Goal: Task Accomplishment & Management: Use online tool/utility

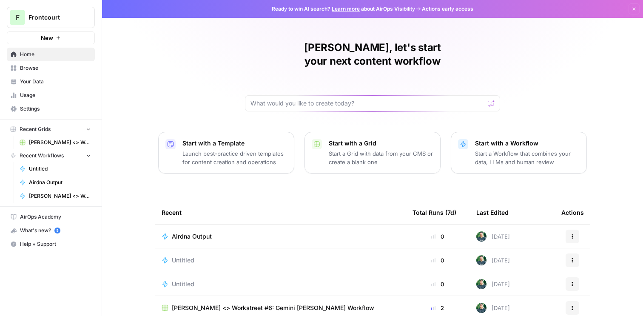
click at [202, 232] on span "Airdna Output" at bounding box center [192, 236] width 40 height 9
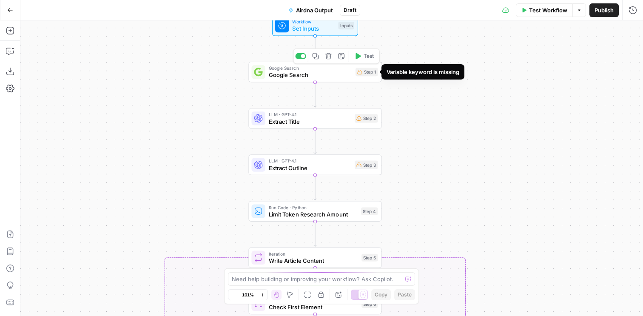
click at [368, 73] on div "Step 1" at bounding box center [367, 72] width 23 height 9
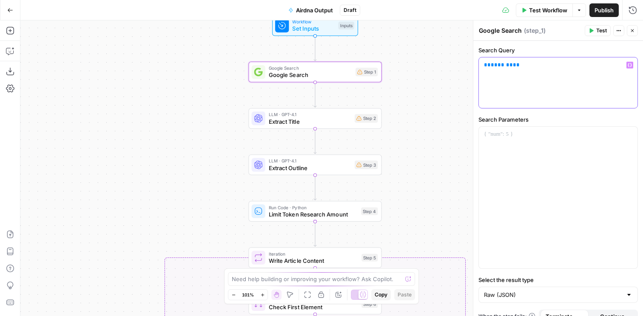
click at [532, 70] on div "** ******* **" at bounding box center [558, 82] width 159 height 51
click at [513, 65] on span "**" at bounding box center [516, 65] width 7 height 6
click at [531, 30] on span "( step_1 )" at bounding box center [535, 30] width 22 height 9
click at [505, 68] on span "*******" at bounding box center [502, 65] width 22 height 6
click at [631, 65] on icon "button" at bounding box center [630, 65] width 4 height 4
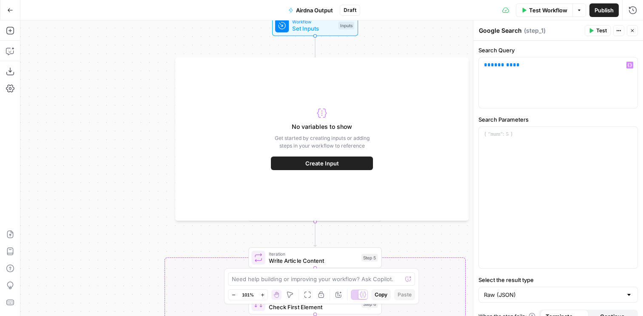
click at [349, 161] on button "Create Input" at bounding box center [322, 164] width 102 height 14
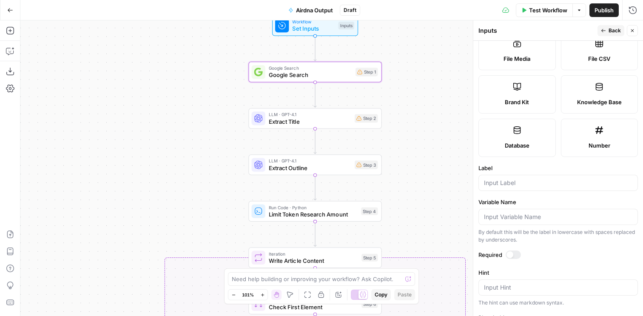
scroll to position [174, 0]
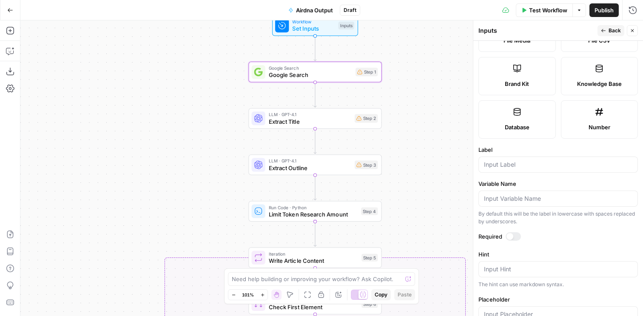
click at [407, 150] on div "true false false true Workflow Set Inputs Inputs Google Search Google Search St…" at bounding box center [331, 168] width 623 height 296
click at [11, 12] on icon "button" at bounding box center [10, 10] width 6 height 6
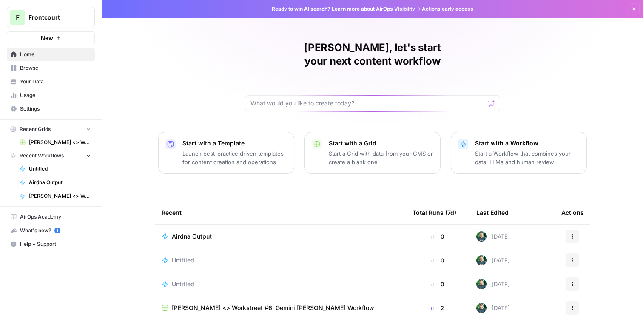
click at [340, 149] on p "Start a Grid with data from your CMS or create a blank one" at bounding box center [381, 157] width 105 height 17
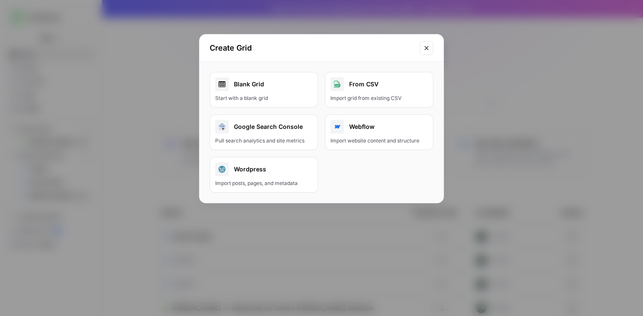
click at [278, 85] on div "Blank Grid" at bounding box center [263, 84] width 97 height 14
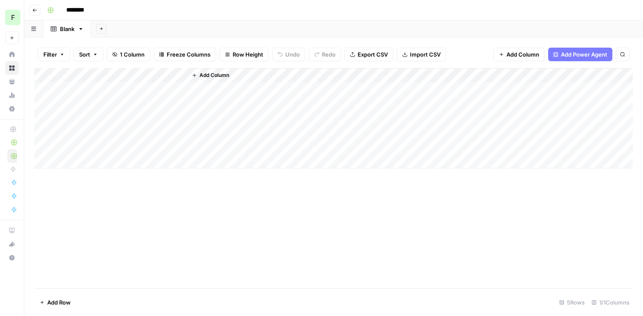
click at [108, 72] on div "Add Column" at bounding box center [333, 118] width 599 height 100
click at [108, 72] on div at bounding box center [125, 76] width 123 height 17
click at [104, 97] on input "Title" at bounding box center [115, 95] width 86 height 9
type input "Keyword"
click at [217, 73] on span "Add Column" at bounding box center [215, 75] width 30 height 8
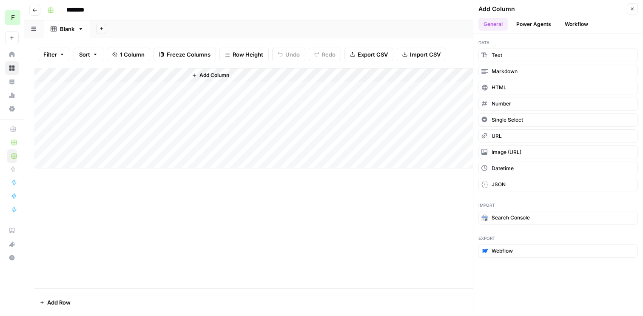
click at [576, 21] on button "Workflow" at bounding box center [577, 24] width 34 height 13
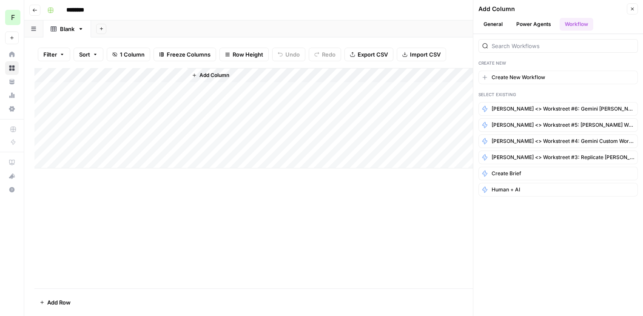
click at [35, 12] on icon "button" at bounding box center [34, 10] width 5 height 5
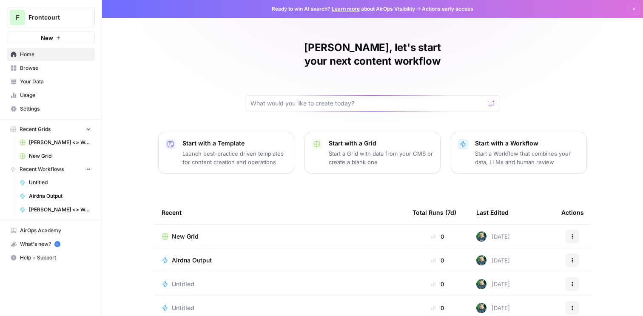
click at [193, 256] on span "Airdna Output" at bounding box center [192, 260] width 40 height 9
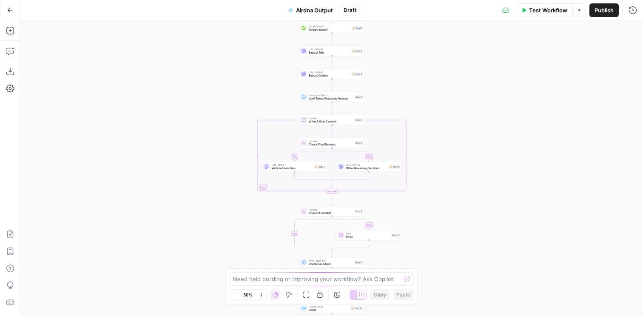
click at [600, 6] on span "Publish" at bounding box center [604, 10] width 19 height 9
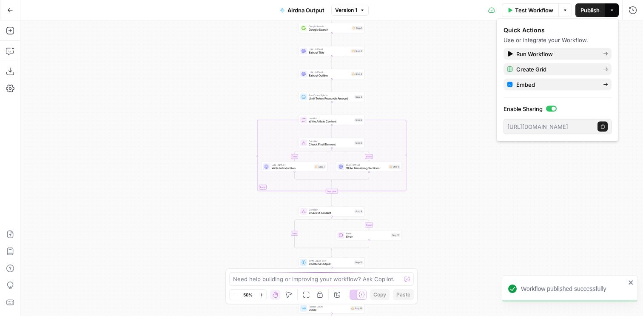
click at [12, 10] on icon "button" at bounding box center [10, 10] width 6 height 6
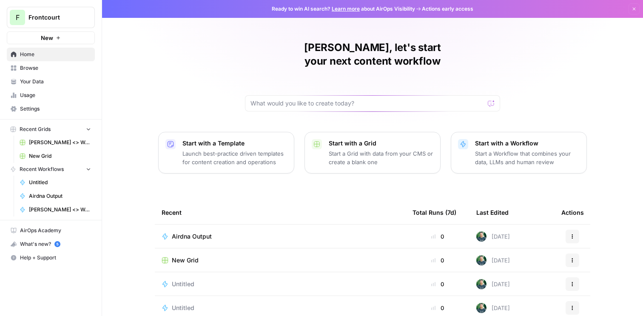
click at [195, 256] on span "New Grid" at bounding box center [185, 260] width 27 height 9
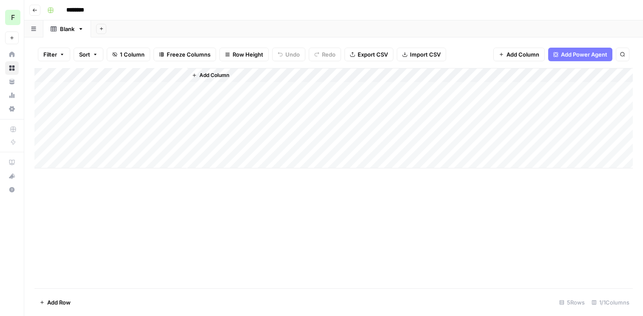
click at [204, 75] on span "Add Column" at bounding box center [215, 75] width 30 height 8
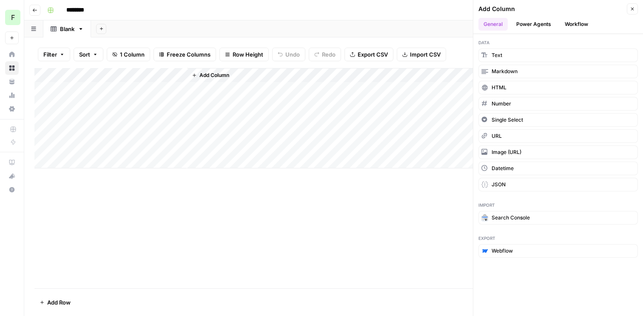
click at [577, 25] on button "Workflow" at bounding box center [577, 24] width 34 height 13
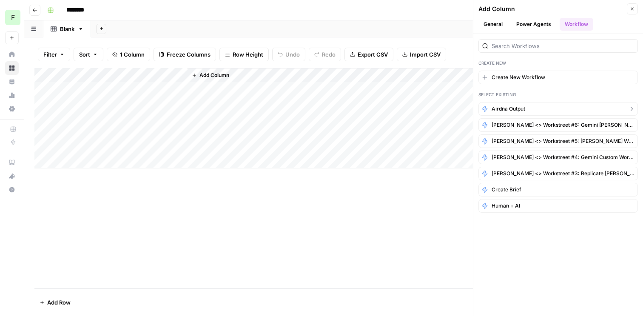
click at [526, 106] on button "Airdna Output" at bounding box center [559, 109] width 160 height 14
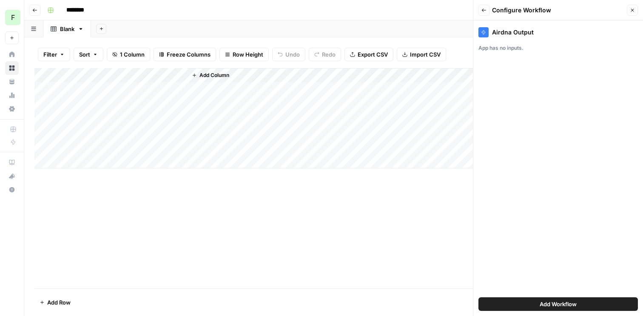
click at [579, 300] on button "Add Workflow" at bounding box center [559, 304] width 160 height 14
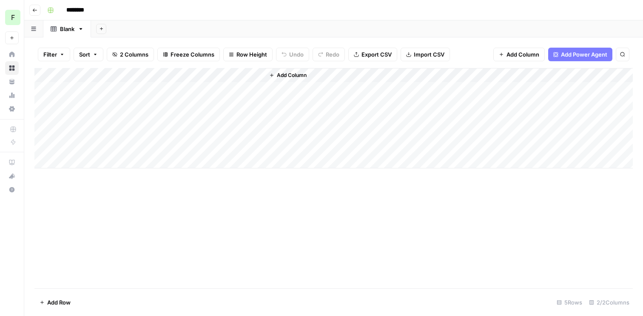
click at [245, 75] on div "Add Column" at bounding box center [333, 118] width 599 height 100
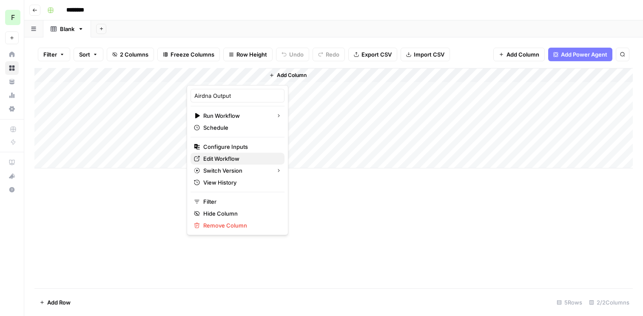
click at [238, 157] on span "Edit Workflow" at bounding box center [240, 158] width 74 height 9
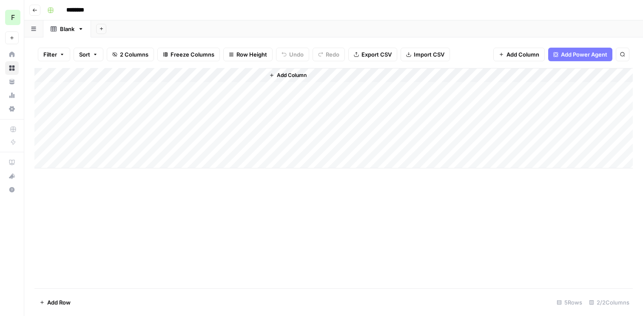
click at [245, 74] on div "Add Column" at bounding box center [333, 118] width 599 height 100
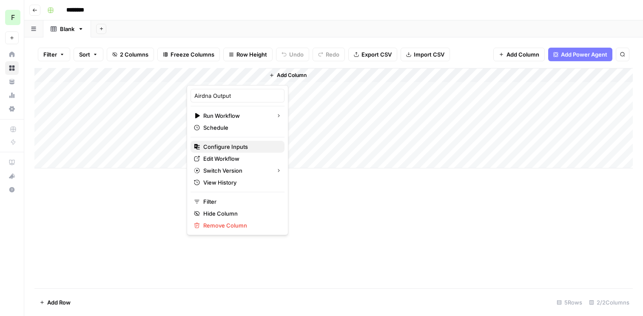
click at [237, 150] on span "Configure Inputs" at bounding box center [240, 147] width 74 height 9
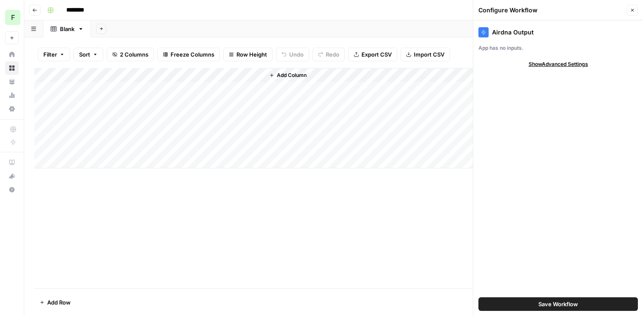
click at [245, 75] on div "Add Column" at bounding box center [333, 118] width 599 height 100
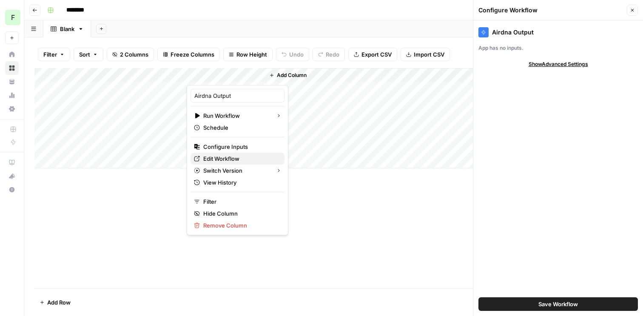
click at [236, 158] on span "Edit Workflow" at bounding box center [240, 158] width 74 height 9
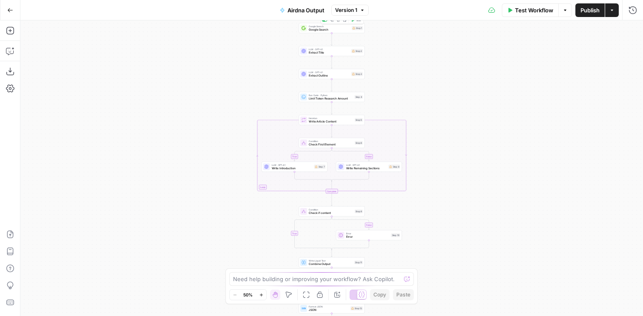
click at [357, 31] on div "Google Search Google Search Step 1 Copy step Delete step Add Note Test" at bounding box center [331, 28] width 63 height 7
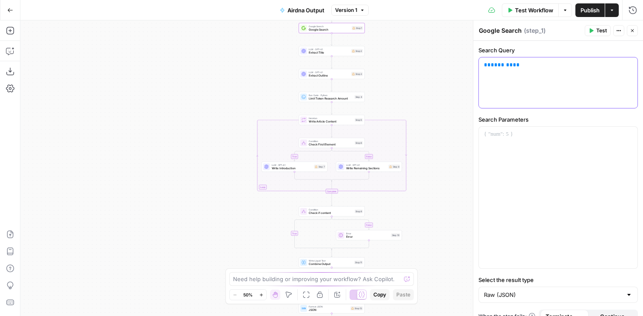
click at [522, 70] on div "** ******* **" at bounding box center [558, 82] width 159 height 51
click at [630, 65] on icon "button" at bounding box center [630, 65] width 4 height 4
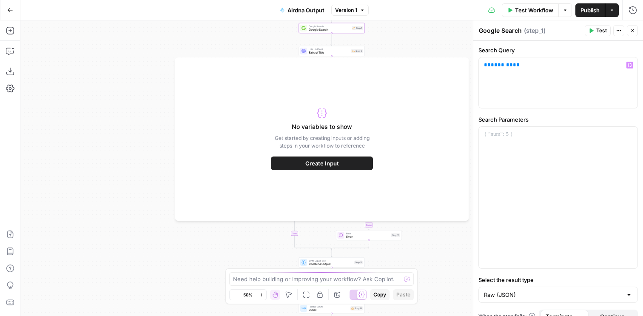
click at [345, 161] on button "Create Input" at bounding box center [322, 164] width 102 height 14
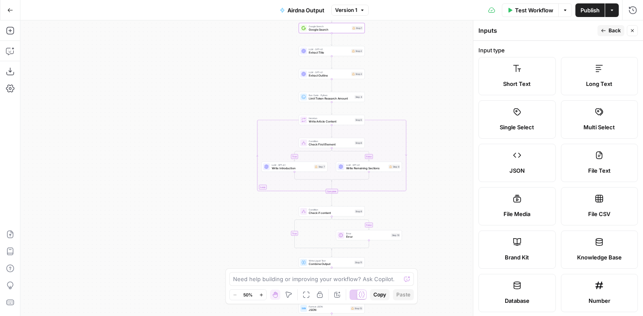
click at [523, 126] on span "Single Select" at bounding box center [517, 127] width 34 height 9
click at [632, 30] on icon "button" at bounding box center [632, 30] width 3 height 3
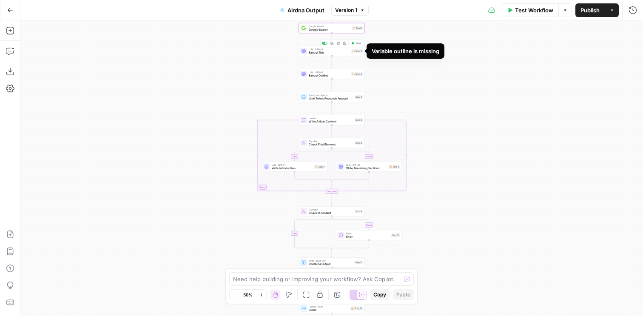
click at [358, 52] on div "Step 2" at bounding box center [356, 51] width 11 height 4
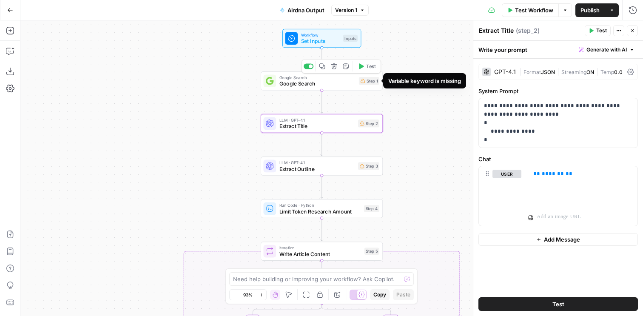
click at [366, 82] on div "Step 1" at bounding box center [369, 81] width 20 height 8
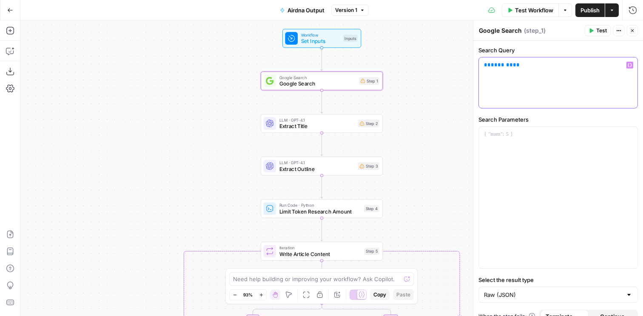
click at [520, 70] on div "** ******* **" at bounding box center [558, 82] width 159 height 51
click at [620, 31] on icon "button" at bounding box center [619, 30] width 5 height 5
click at [619, 32] on icon "button" at bounding box center [619, 30] width 5 height 5
click at [7, 7] on icon "button" at bounding box center [10, 10] width 6 height 6
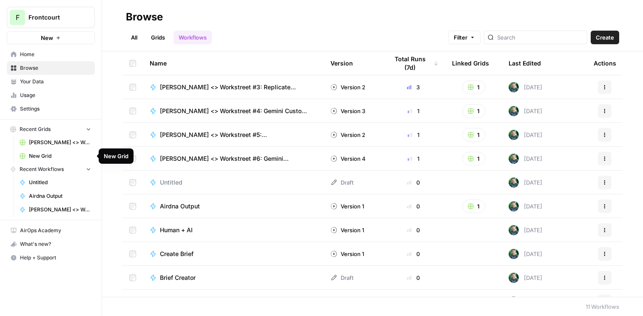
click at [42, 159] on span "New Grid" at bounding box center [60, 156] width 62 height 8
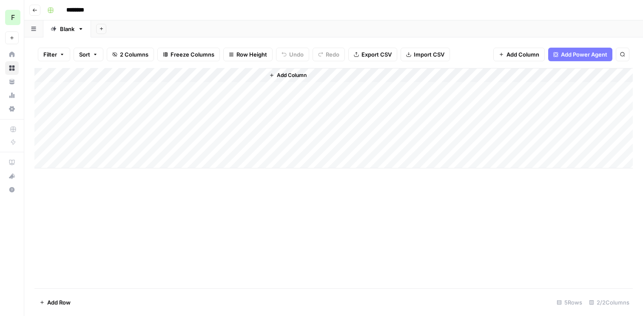
click at [117, 88] on div "Add Column" at bounding box center [333, 118] width 599 height 100
click at [117, 88] on body "F Frontcourt New Home Browse Your Data Usage Settings Recent Grids Spencer <> W…" at bounding box center [321, 158] width 643 height 316
type textarea "****"
click at [269, 252] on div "Add Column" at bounding box center [333, 178] width 599 height 220
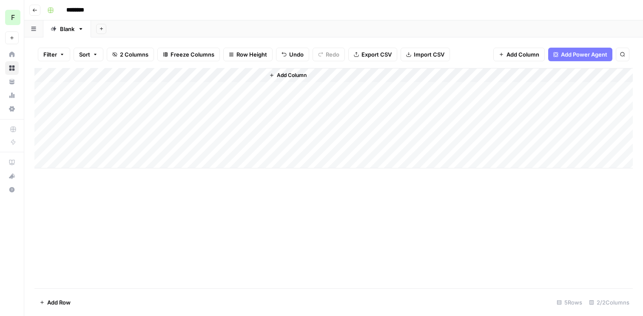
click at [246, 77] on div "Add Column" at bounding box center [333, 118] width 599 height 100
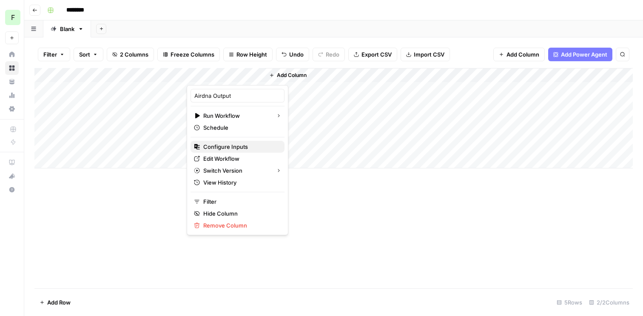
click at [235, 150] on span "Configure Inputs" at bounding box center [240, 147] width 74 height 9
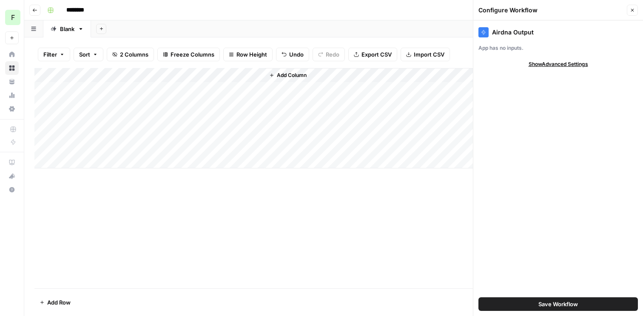
click at [552, 66] on span "Show Advanced Settings" at bounding box center [559, 64] width 60 height 8
click at [543, 90] on input "Version" at bounding box center [553, 89] width 143 height 9
click at [532, 122] on span "Version 1" at bounding box center [557, 121] width 142 height 9
type input "Version 1"
click at [522, 92] on input "Version" at bounding box center [553, 89] width 143 height 9
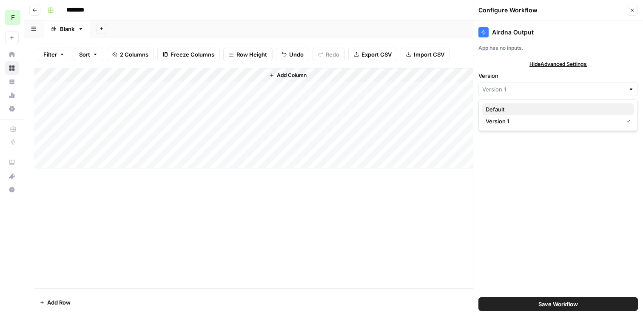
click at [510, 106] on span "Default" at bounding box center [557, 109] width 142 height 9
type input "Default"
click at [246, 73] on div "Add Column" at bounding box center [333, 118] width 599 height 100
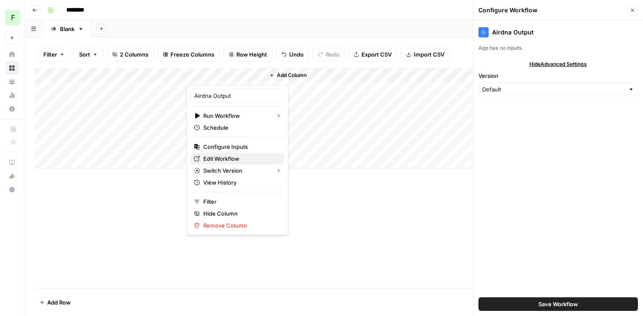
click at [240, 160] on span "Edit Workflow" at bounding box center [240, 158] width 74 height 9
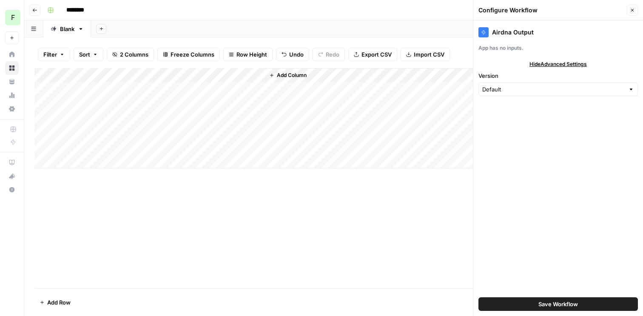
click at [247, 74] on div "Add Column" at bounding box center [333, 118] width 599 height 100
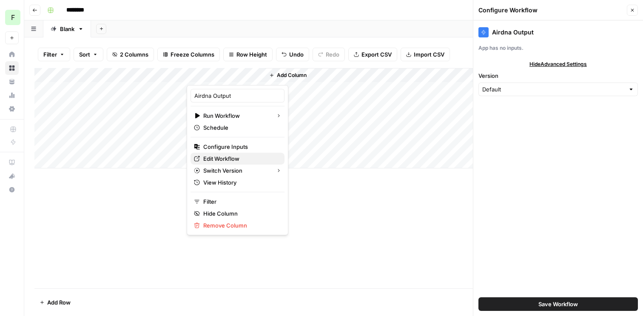
click at [231, 160] on span "Edit Workflow" at bounding box center [240, 158] width 74 height 9
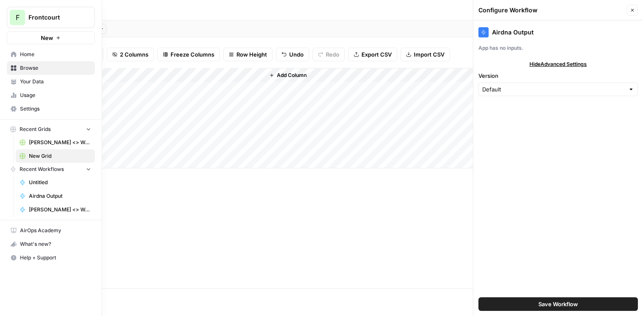
click at [14, 54] on icon at bounding box center [14, 54] width 6 height 6
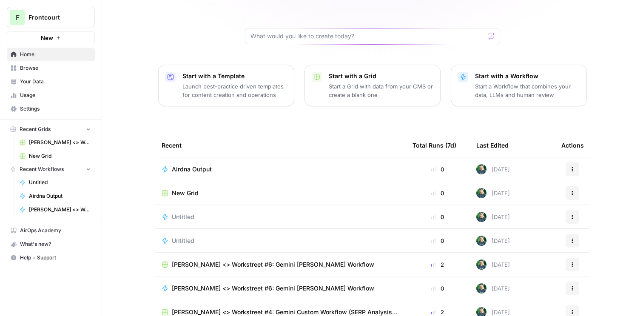
scroll to position [75, 0]
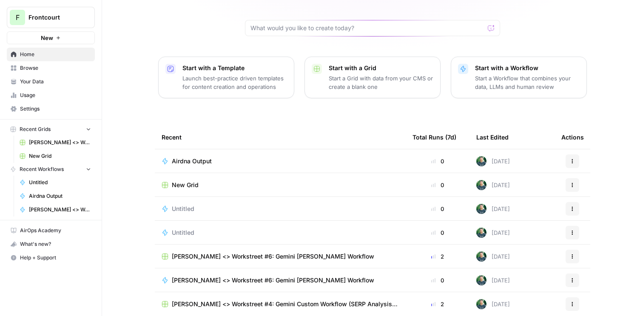
click at [203, 276] on span "[PERSON_NAME] <> Workstreet #6: Gemini [PERSON_NAME] Workflow" at bounding box center [273, 280] width 203 height 9
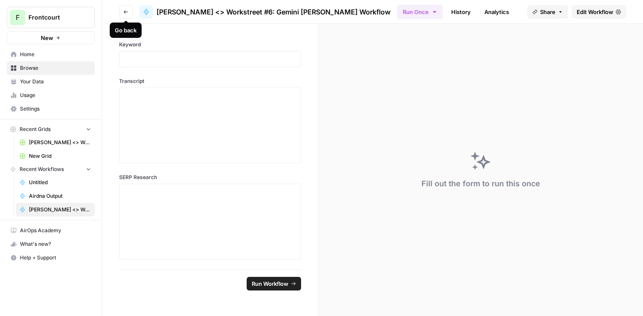
click at [126, 12] on icon "button" at bounding box center [125, 11] width 5 height 5
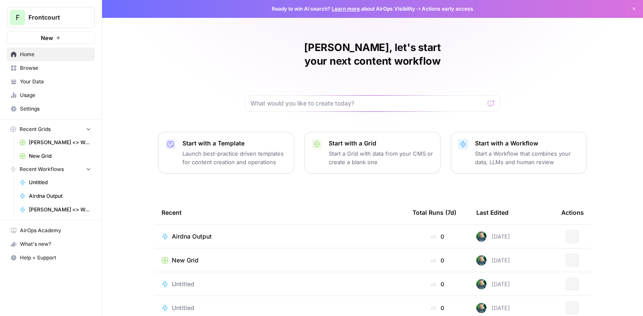
scroll to position [75, 0]
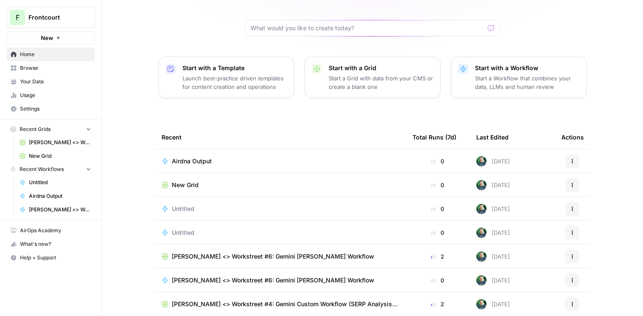
click at [238, 300] on span "[PERSON_NAME] <> Workstreet #4: Gemini Custom Workflow (SERP Analysis + Transcr…" at bounding box center [285, 304] width 227 height 9
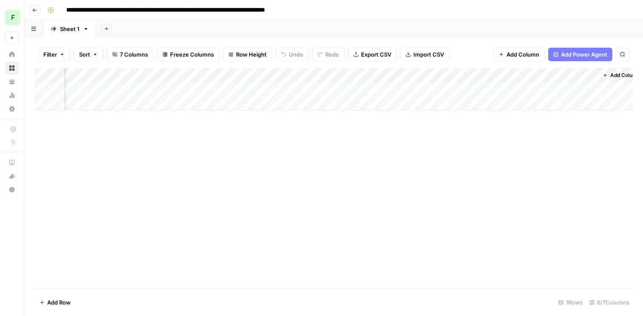
scroll to position [0, 108]
click at [492, 74] on div "Add Column" at bounding box center [333, 89] width 599 height 43
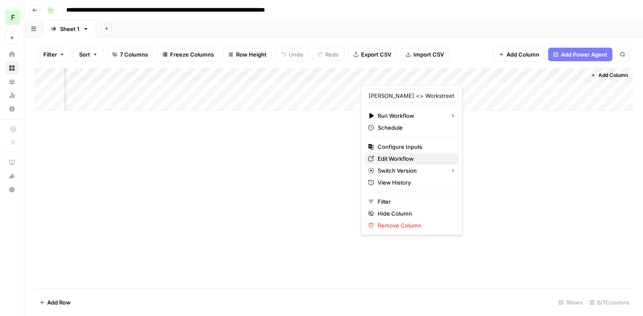
click at [403, 159] on span "Edit Workflow" at bounding box center [415, 158] width 74 height 9
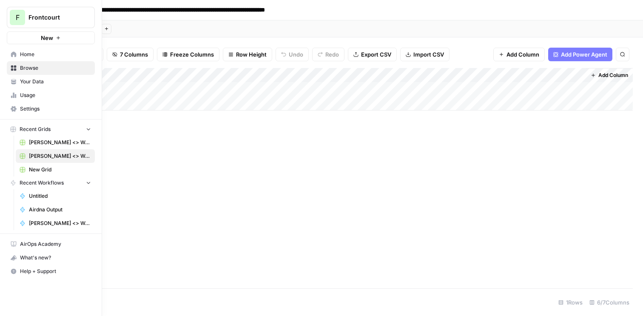
click at [21, 51] on span "Home" at bounding box center [55, 55] width 71 height 8
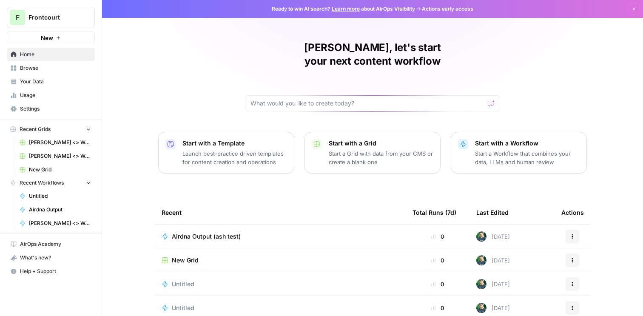
click at [521, 149] on p "Start a Workflow that combines your data, LLMs and human review" at bounding box center [527, 157] width 105 height 17
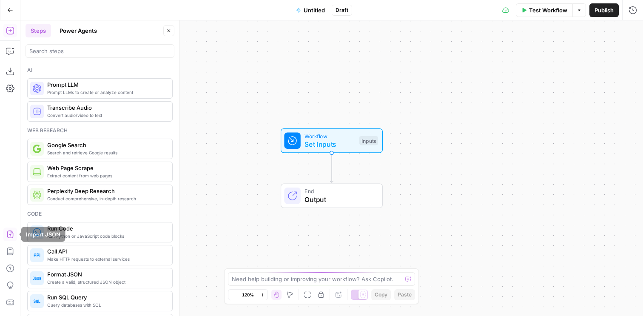
click at [8, 231] on icon "button" at bounding box center [10, 235] width 6 height 8
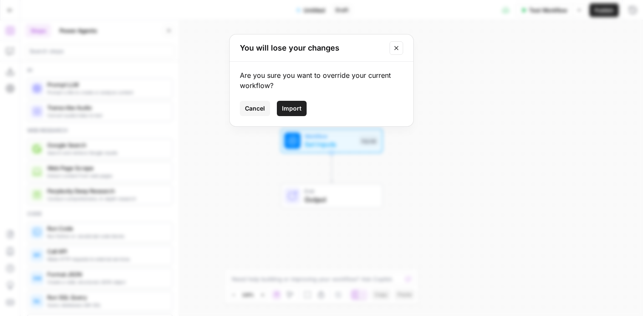
click at [297, 108] on span "Import" at bounding box center [292, 108] width 20 height 9
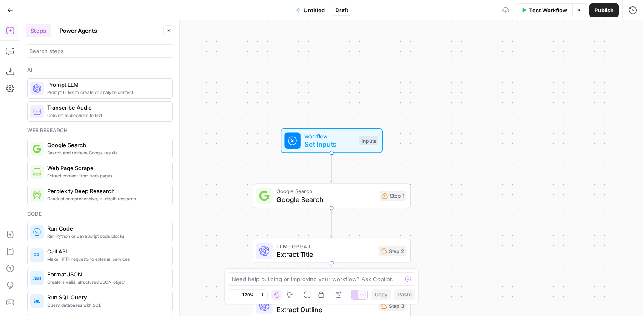
click at [315, 10] on span "Untitled" at bounding box center [314, 10] width 21 height 9
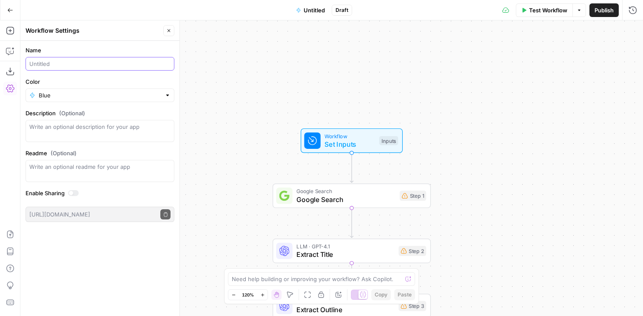
click at [81, 66] on input "Name" at bounding box center [99, 64] width 141 height 9
type input "AirDNA Fresh"
click at [172, 31] on button "Close" at bounding box center [168, 30] width 11 height 11
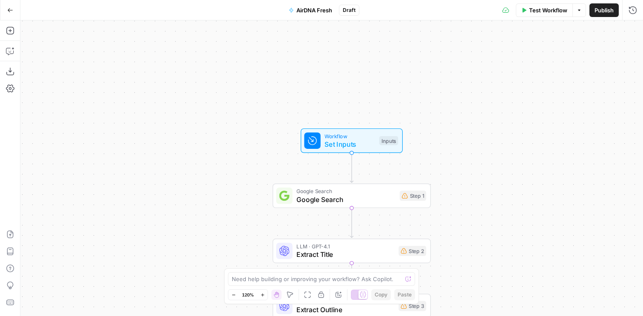
click at [11, 12] on icon "button" at bounding box center [10, 10] width 6 height 6
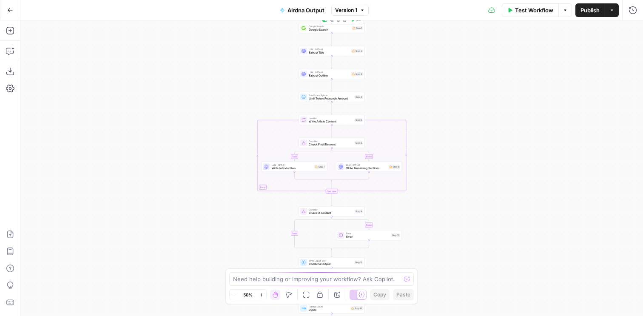
click at [359, 31] on div "Google Search Google Search Step 1 Copy step Delete step Add Note Test" at bounding box center [331, 28] width 63 height 7
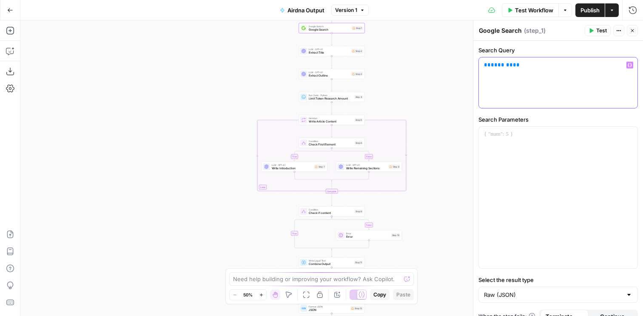
click at [514, 67] on span "**" at bounding box center [516, 65] width 7 height 6
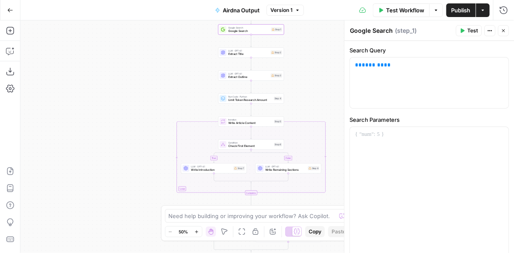
click at [506, 31] on icon "button" at bounding box center [504, 30] width 5 height 5
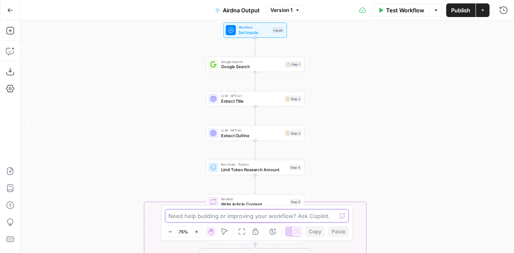
click at [261, 216] on textarea at bounding box center [253, 215] width 168 height 9
type textarea "How can I connect a keyword to Google search Step 1?"
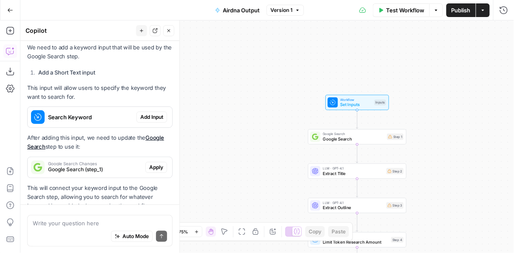
scroll to position [147, 0]
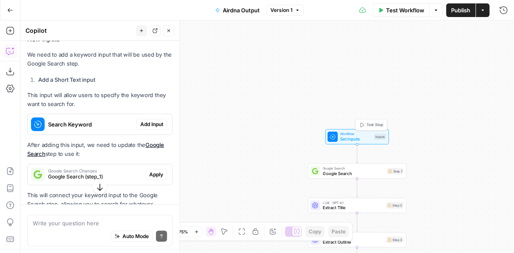
click at [380, 137] on div "Inputs" at bounding box center [381, 137] width 12 height 6
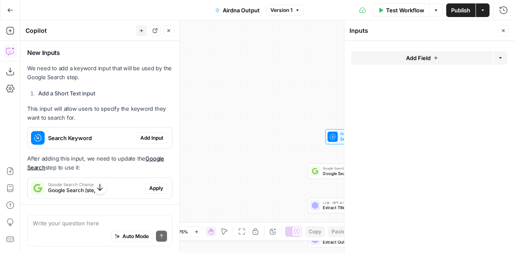
scroll to position [161, 0]
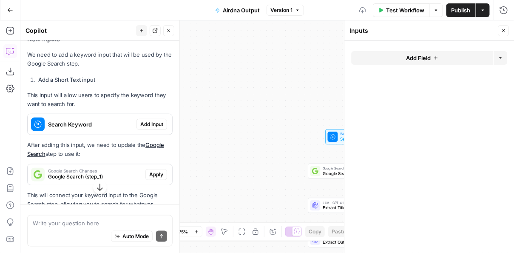
click at [426, 54] on span "Add Field" at bounding box center [418, 58] width 25 height 9
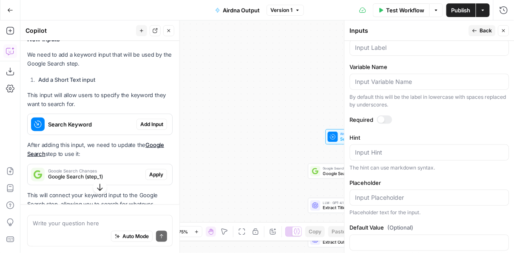
scroll to position [298, 0]
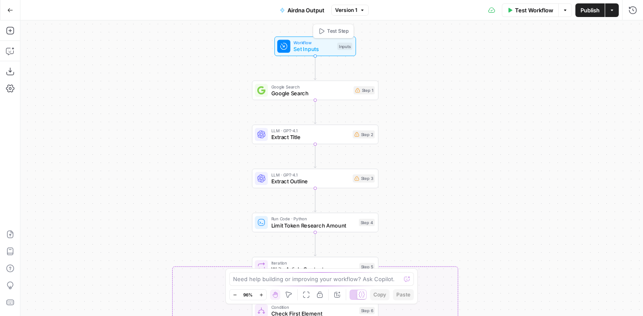
click at [341, 51] on div "Workflow Set Inputs Inputs Test Step" at bounding box center [314, 46] width 75 height 14
click at [532, 58] on button "Add Field" at bounding box center [551, 58] width 142 height 14
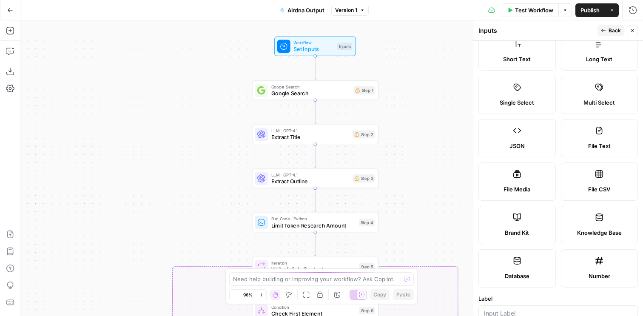
scroll to position [28, 0]
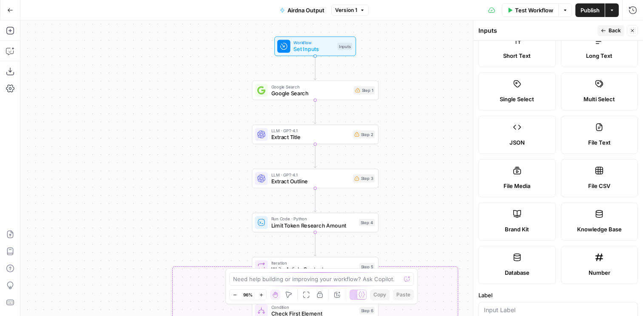
click at [531, 254] on label "Database" at bounding box center [517, 265] width 77 height 38
click at [521, 254] on icon at bounding box center [517, 257] width 9 height 9
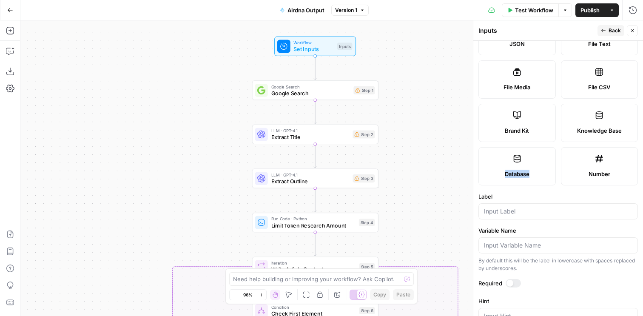
scroll to position [0, 0]
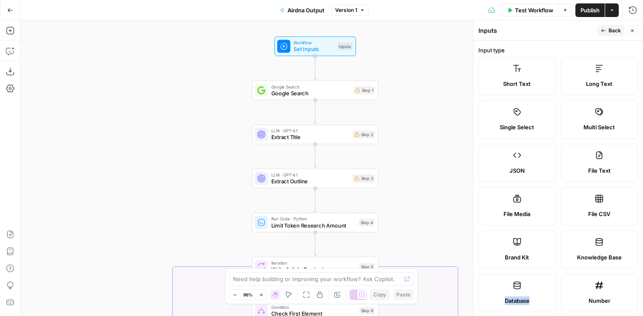
click at [630, 31] on icon "button" at bounding box center [632, 30] width 5 height 5
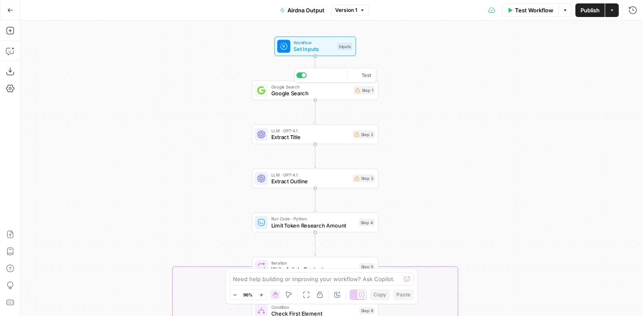
click at [333, 95] on span "Google Search" at bounding box center [310, 93] width 79 height 8
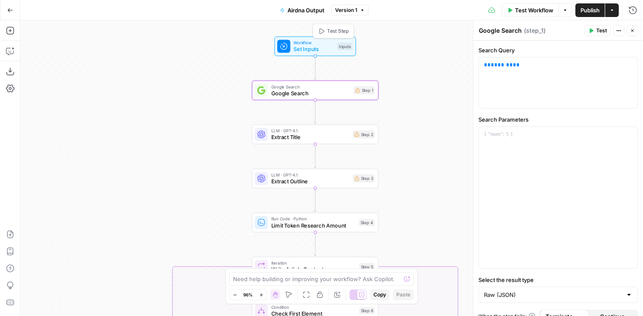
click at [334, 48] on div "Workflow Set Inputs Inputs Test Step" at bounding box center [314, 46] width 75 height 14
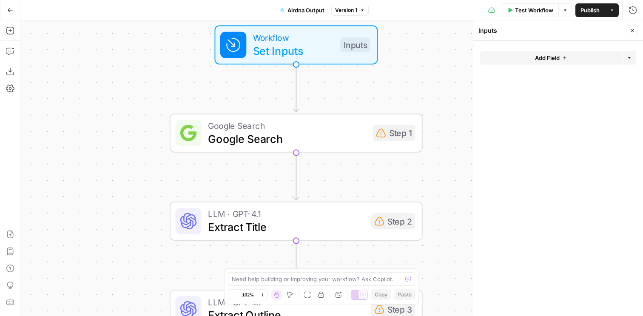
click at [559, 66] on div "Add Field Options" at bounding box center [558, 61] width 156 height 20
click at [558, 60] on span "Add Field" at bounding box center [547, 58] width 25 height 9
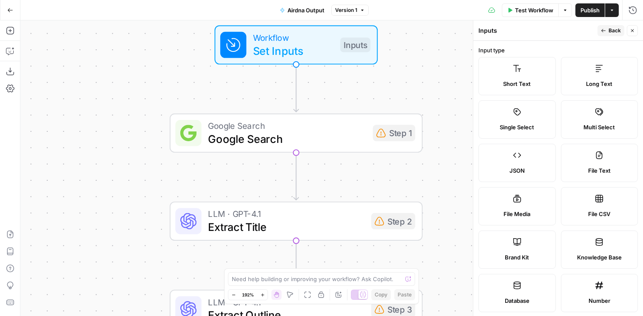
click at [531, 71] on label "Short Text" at bounding box center [517, 76] width 77 height 38
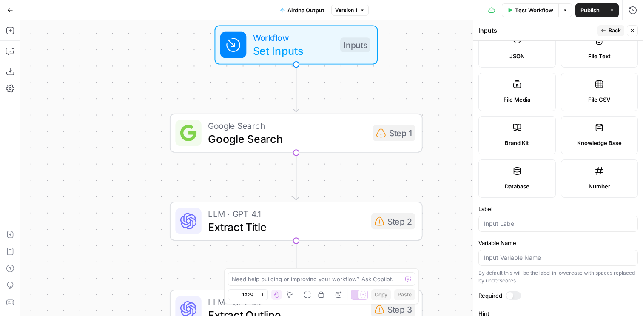
scroll to position [209, 0]
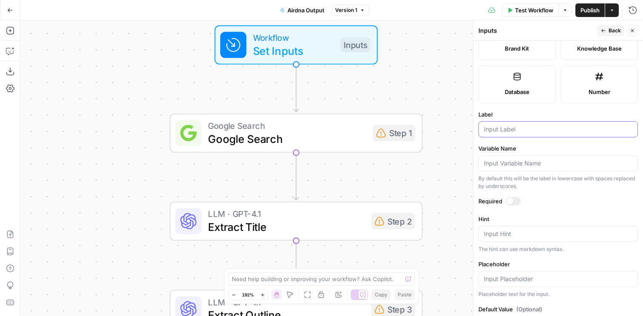
click at [511, 133] on input "Label" at bounding box center [558, 129] width 148 height 9
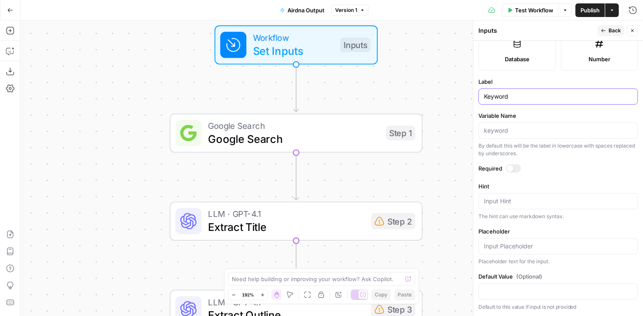
type input "Keyword"
click at [522, 285] on div at bounding box center [559, 291] width 160 height 16
click at [633, 31] on icon "button" at bounding box center [632, 30] width 3 height 3
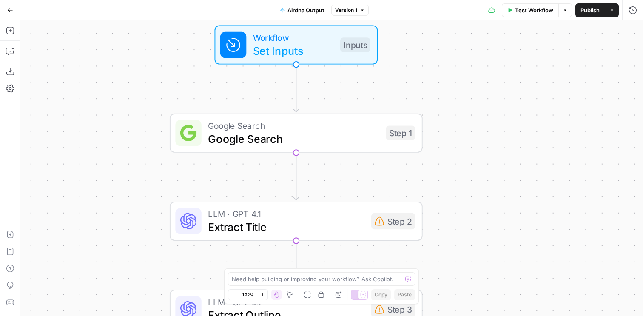
click at [359, 52] on div "Workflow Set Inputs Inputs Test Step" at bounding box center [295, 45] width 150 height 28
click at [526, 73] on div at bounding box center [563, 68] width 147 height 16
click at [525, 70] on input "Keyword (Optional)" at bounding box center [563, 68] width 136 height 9
click at [481, 60] on icon "button" at bounding box center [483, 62] width 7 height 7
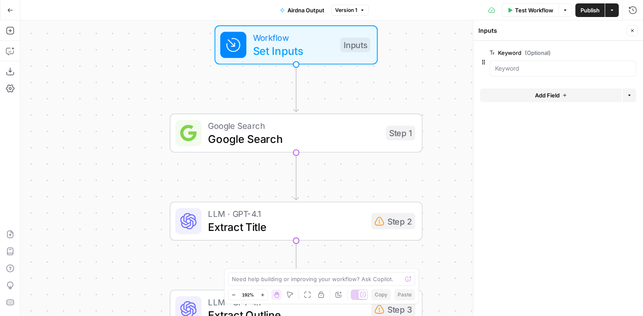
click at [602, 53] on span "edit field" at bounding box center [604, 52] width 19 height 7
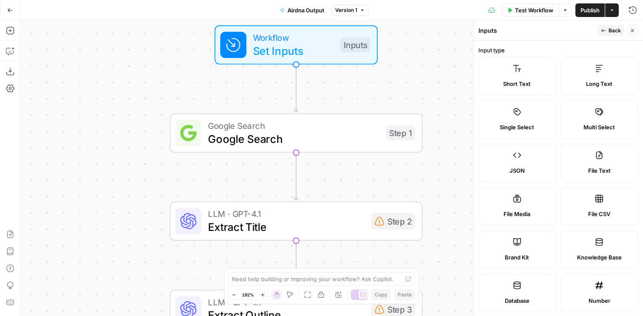
click at [631, 34] on button "Close" at bounding box center [632, 30] width 11 height 11
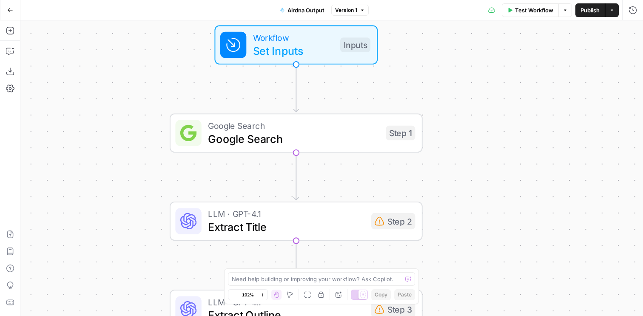
click at [331, 41] on span "Workflow" at bounding box center [293, 37] width 81 height 13
click at [633, 54] on icon "button" at bounding box center [631, 53] width 5 height 5
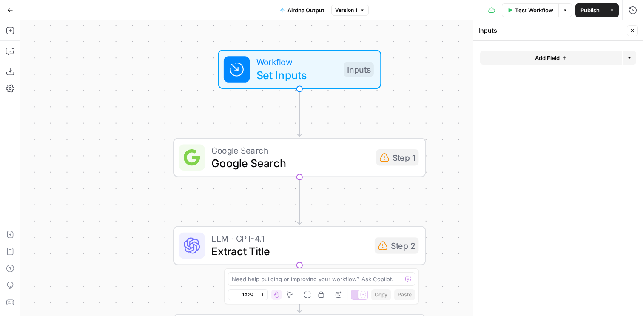
click at [419, 74] on div "Workflow Set Inputs Inputs" at bounding box center [299, 69] width 253 height 39
click at [632, 33] on icon "button" at bounding box center [632, 30] width 5 height 5
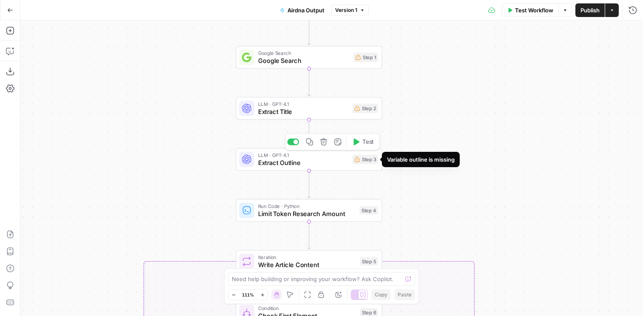
click at [372, 160] on div "Step 3" at bounding box center [366, 159] width 26 height 9
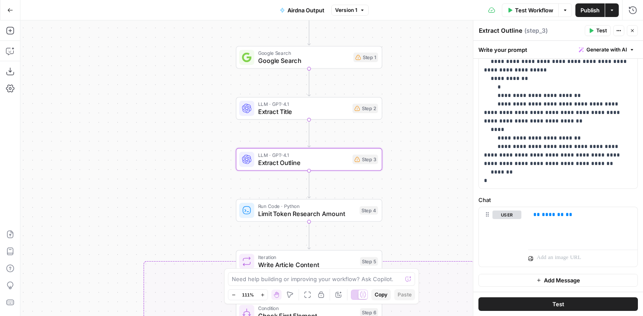
scroll to position [184, 0]
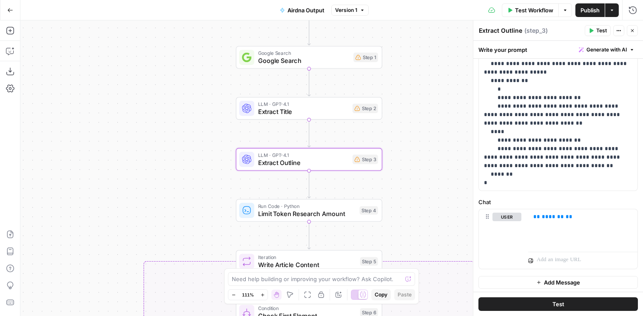
click at [337, 208] on span "Run Code · Python" at bounding box center [307, 207] width 98 height 8
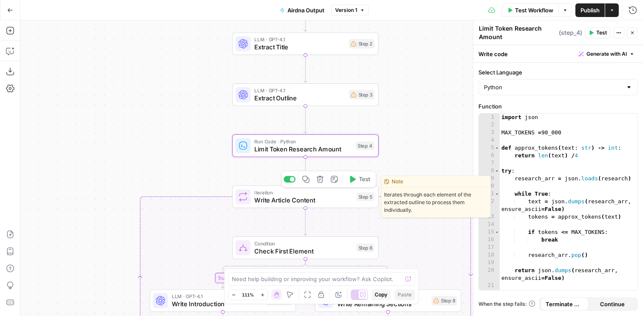
click at [336, 192] on span "Iteration" at bounding box center [303, 193] width 98 height 8
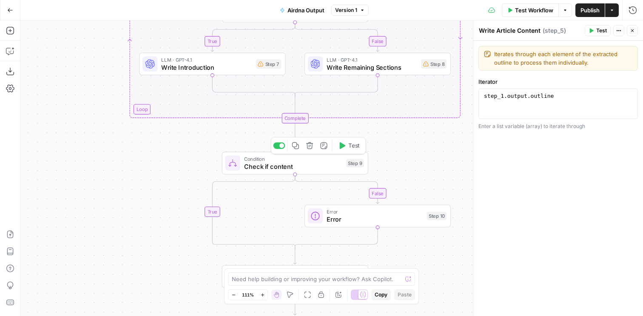
click at [313, 167] on span "Check if content" at bounding box center [293, 166] width 98 height 9
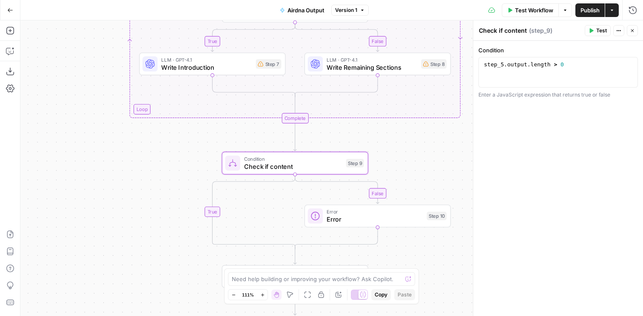
click at [408, 211] on span "Error" at bounding box center [375, 212] width 97 height 8
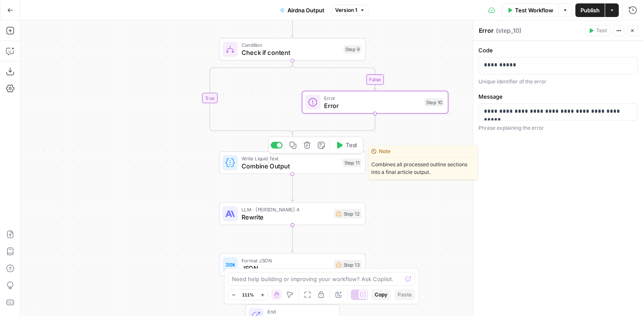
click at [301, 165] on span "Combine Output" at bounding box center [290, 165] width 97 height 9
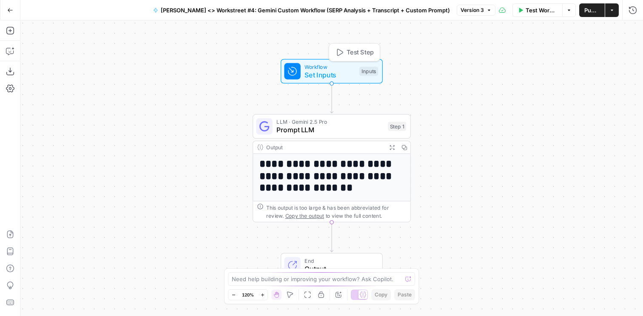
click at [366, 69] on div "Inputs" at bounding box center [369, 71] width 19 height 9
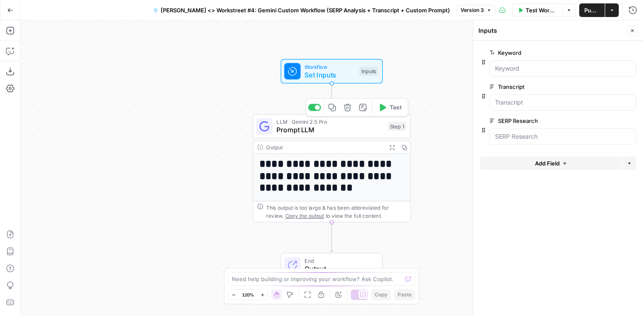
click at [357, 132] on span "Prompt LLM" at bounding box center [330, 130] width 107 height 10
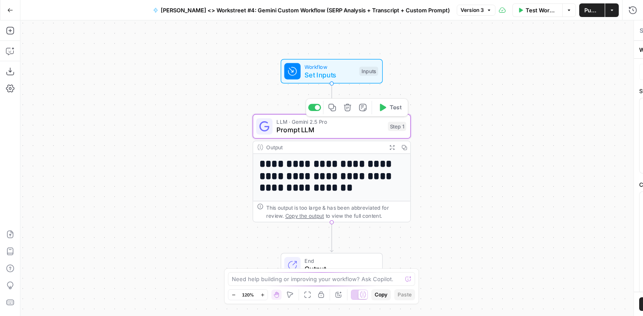
type textarea "Prompt LLM"
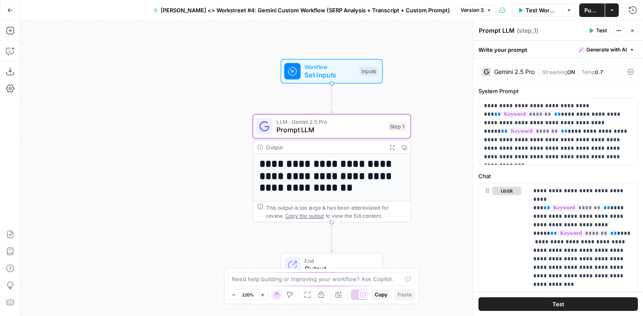
click at [348, 74] on span "Set Inputs" at bounding box center [330, 75] width 51 height 10
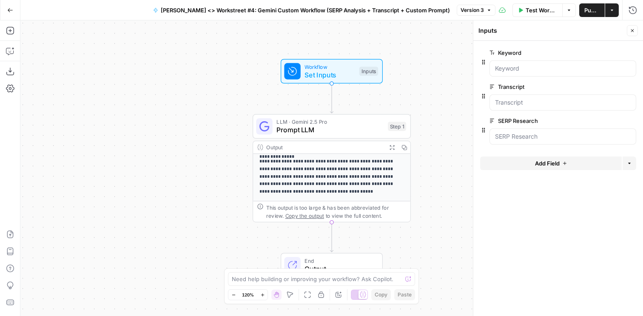
scroll to position [78, 0]
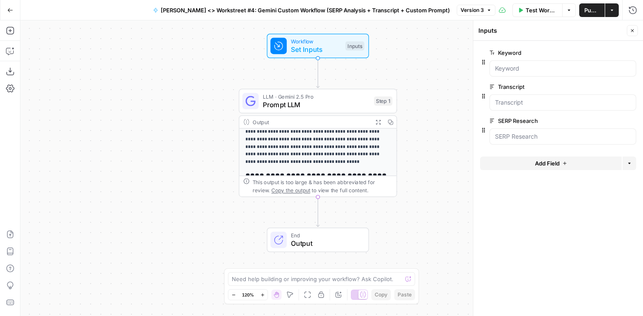
click at [331, 103] on span "Prompt LLM" at bounding box center [316, 105] width 107 height 10
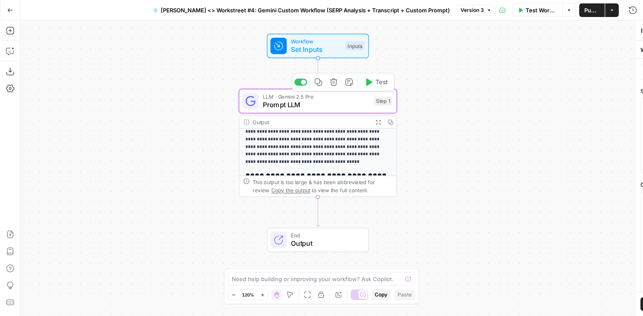
type textarea "Prompt LLM"
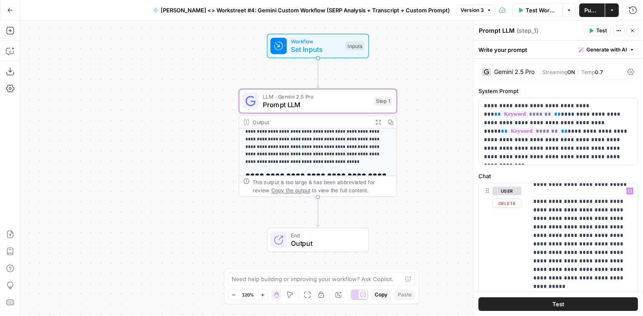
scroll to position [1093, 0]
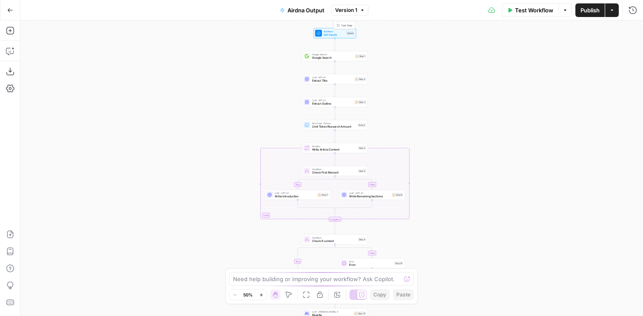
click at [350, 34] on div "Inputs" at bounding box center [351, 33] width 8 height 4
click at [570, 60] on button "Add Field" at bounding box center [551, 58] width 142 height 14
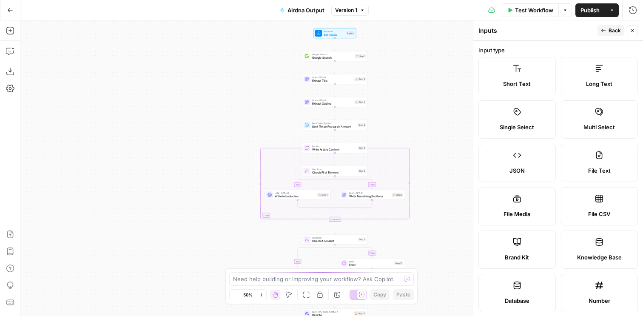
click at [516, 63] on label "Short Text" at bounding box center [517, 76] width 77 height 38
click at [515, 68] on icon at bounding box center [517, 68] width 9 height 9
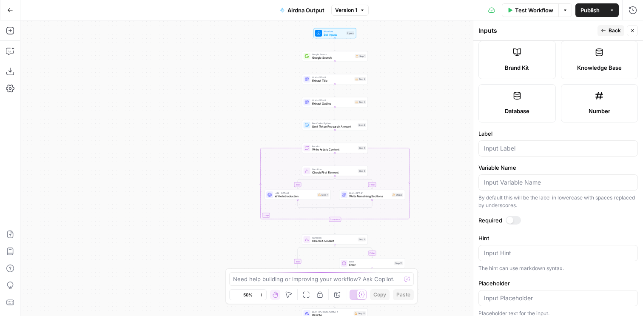
scroll to position [242, 0]
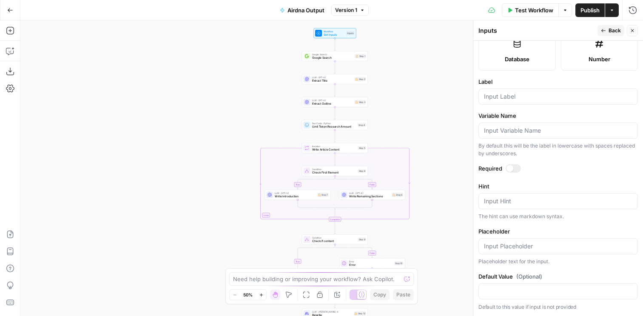
click at [515, 208] on div "Input Hint" at bounding box center [559, 201] width 160 height 16
type textarea "K"
click at [497, 105] on form "Input type Short Text Long Text Single Select Multi Select JSON File Text File …" at bounding box center [559, 178] width 170 height 275
click at [497, 95] on input "Label" at bounding box center [558, 96] width 148 height 9
type input "Keyword"
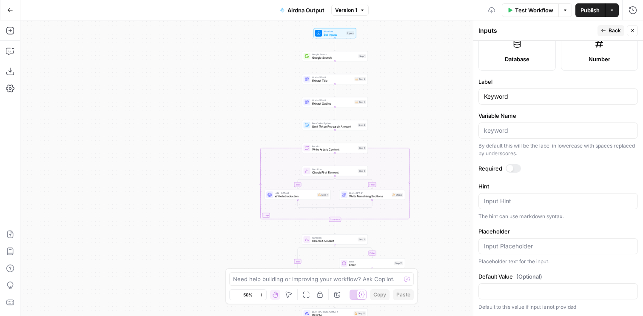
click at [510, 168] on div at bounding box center [510, 168] width 7 height 7
click at [629, 30] on button "Close" at bounding box center [632, 30] width 11 height 11
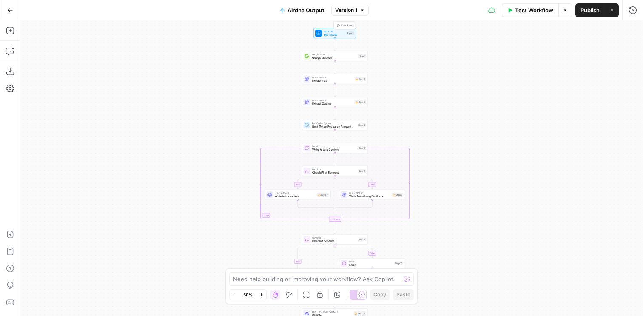
click at [350, 34] on div "Inputs" at bounding box center [351, 33] width 8 height 4
click at [359, 61] on div "Google Search Google Search Step 1 Copy step Delete step Add Note Test" at bounding box center [335, 56] width 66 height 10
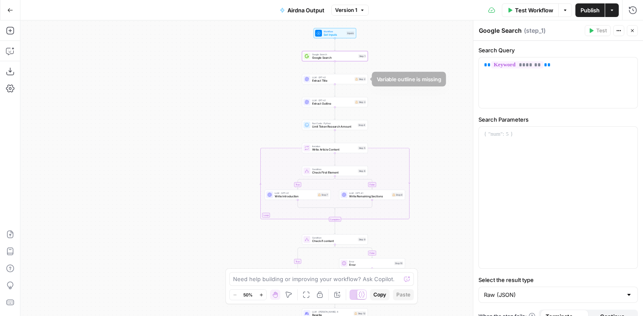
click at [361, 82] on div "LLM · GPT-4.1 Extract Title Step 2 Copy step Delete step Add Note Test" at bounding box center [335, 79] width 63 height 7
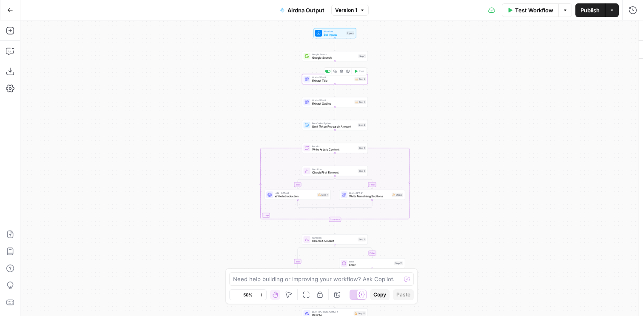
type textarea "Extract Title"
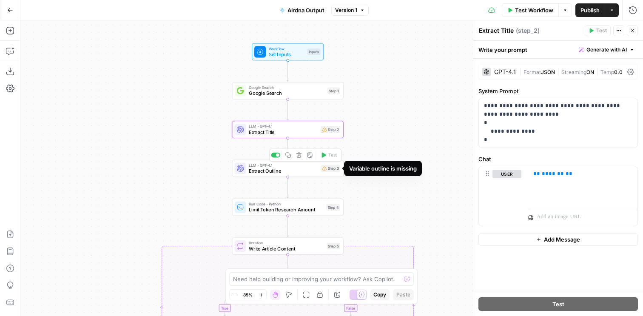
click at [325, 171] on div "Step 3" at bounding box center [331, 168] width 20 height 7
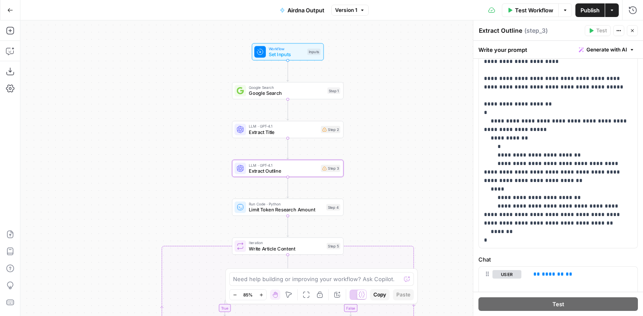
scroll to position [186, 0]
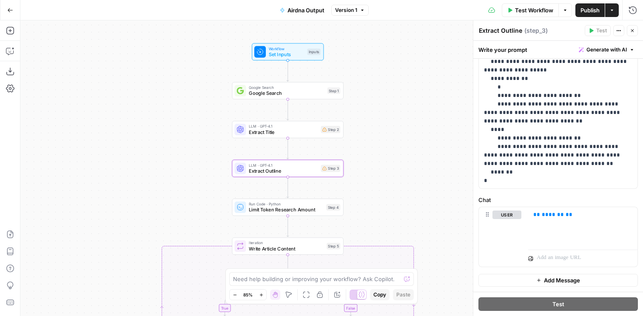
click at [311, 52] on div "Inputs" at bounding box center [313, 52] width 13 height 6
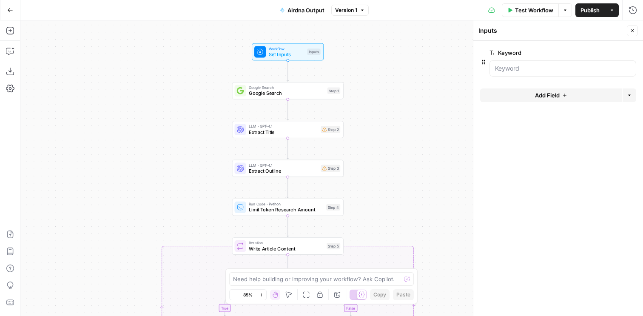
click at [570, 93] on button "Add Field" at bounding box center [551, 95] width 142 height 14
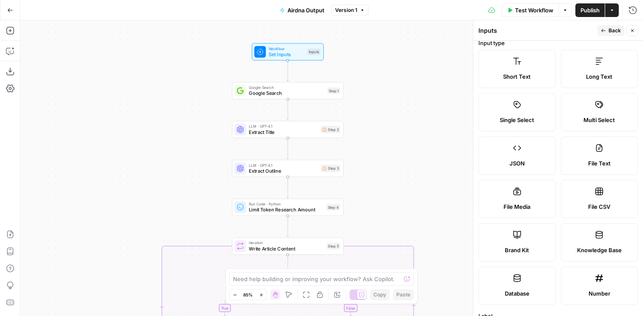
scroll to position [0, 0]
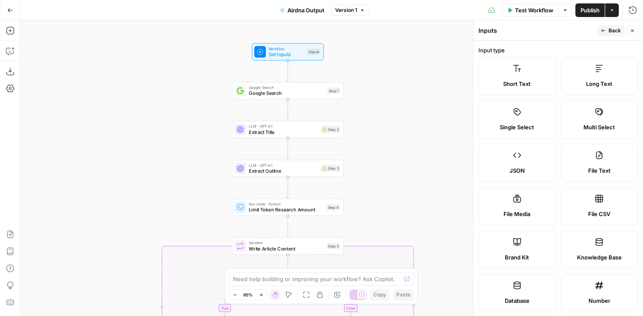
click at [601, 72] on icon at bounding box center [599, 68] width 9 height 9
click at [631, 29] on icon "button" at bounding box center [632, 30] width 5 height 5
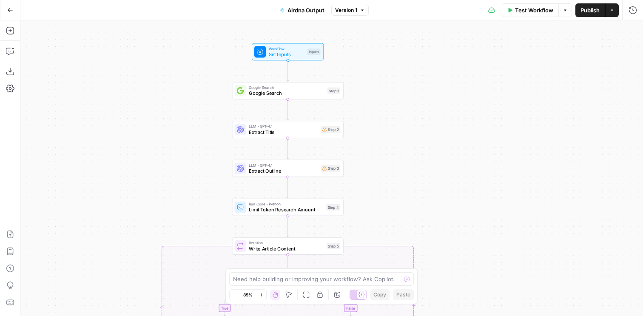
click at [314, 55] on div "Inputs" at bounding box center [313, 52] width 13 height 6
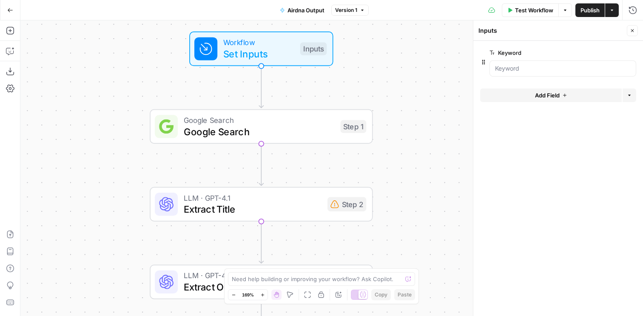
click at [576, 103] on div "Add Field Options" at bounding box center [558, 98] width 156 height 20
click at [574, 100] on button "Add Field" at bounding box center [551, 95] width 142 height 14
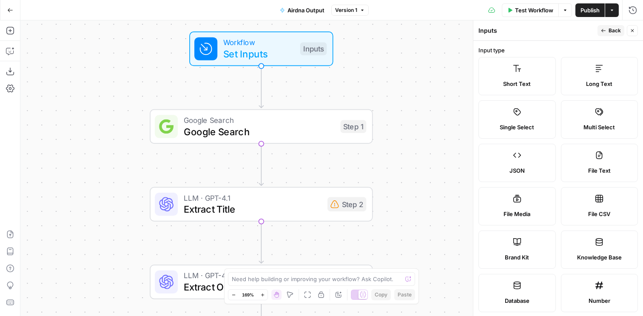
click at [593, 80] on span "Long Text" at bounding box center [599, 84] width 26 height 9
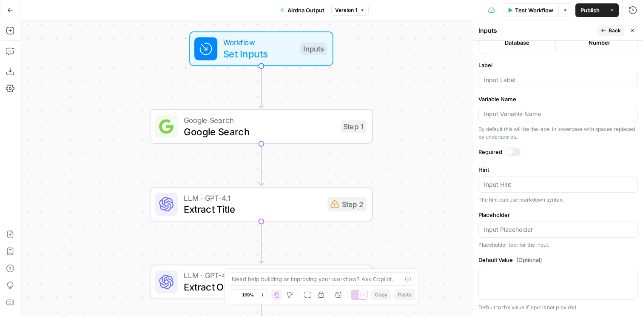
scroll to position [259, 0]
click at [522, 88] on form "Input type Short Text Long Text Single Select Multi Select JSON File Text File …" at bounding box center [559, 178] width 170 height 275
click at [519, 83] on input "Label" at bounding box center [558, 79] width 148 height 9
type input "Outline"
click at [633, 30] on icon "button" at bounding box center [632, 30] width 5 height 5
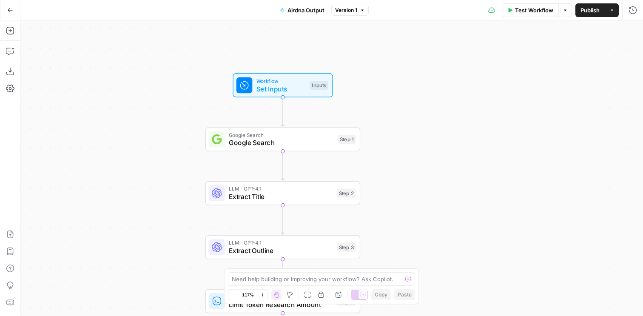
click at [325, 193] on span "Extract Title" at bounding box center [281, 197] width 104 height 10
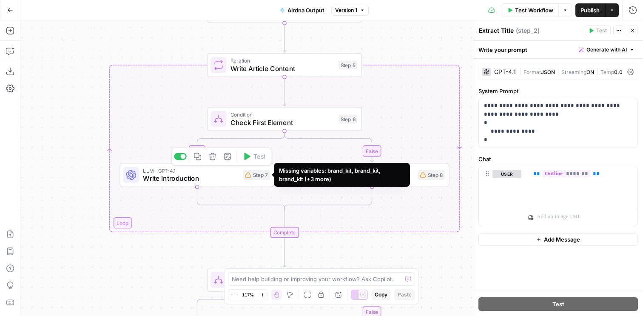
click at [257, 178] on div "Step 7" at bounding box center [256, 175] width 27 height 10
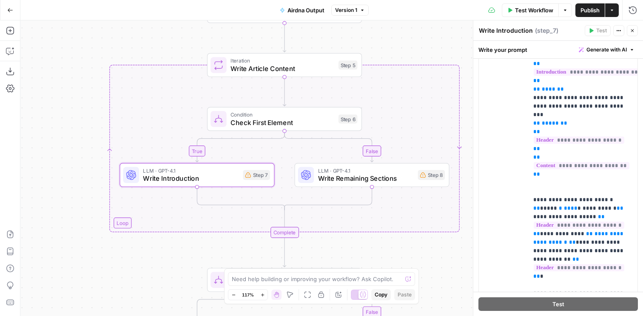
scroll to position [516, 0]
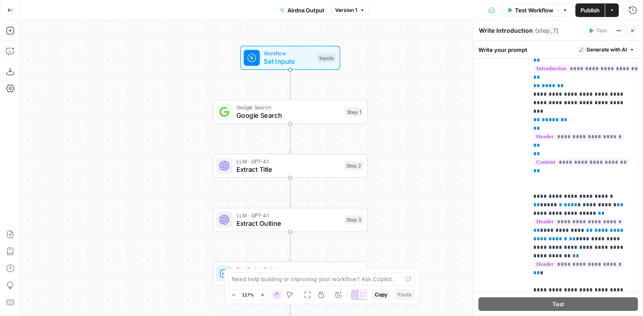
click at [327, 58] on div "Inputs" at bounding box center [326, 57] width 18 height 9
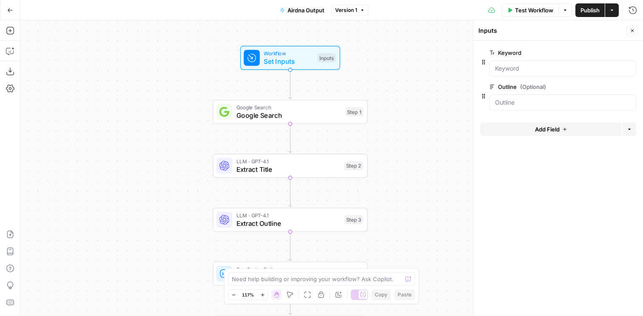
click at [564, 131] on icon "button" at bounding box center [564, 129] width 5 height 5
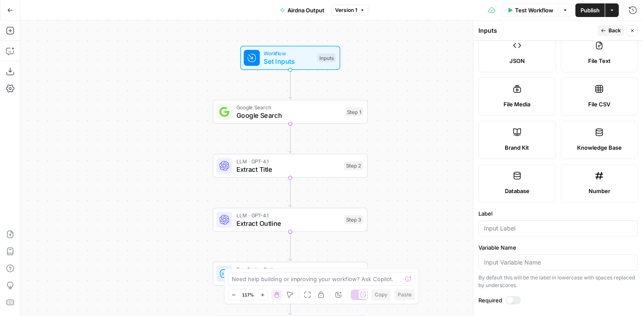
scroll to position [78, 0]
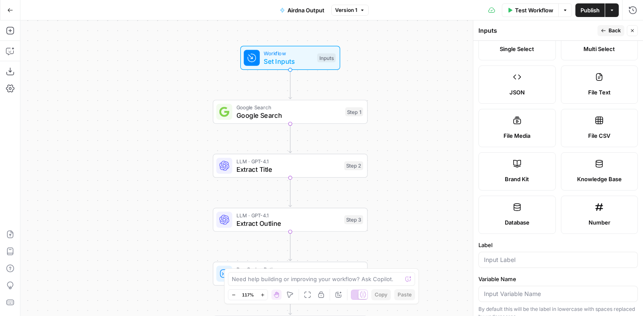
click at [600, 169] on label "Knowledge Base" at bounding box center [599, 171] width 77 height 38
click at [540, 156] on label "Brand Kit" at bounding box center [517, 171] width 77 height 38
click at [579, 163] on label "Knowledge Base" at bounding box center [599, 171] width 77 height 38
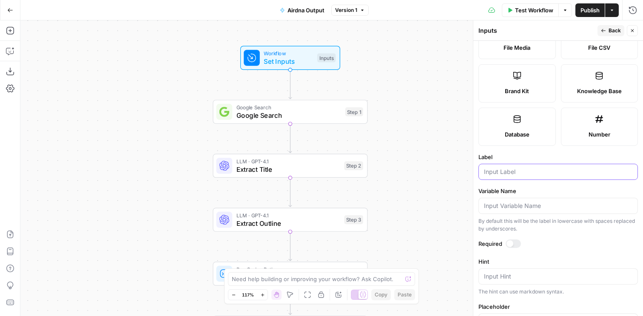
click at [521, 171] on input "Label" at bounding box center [558, 172] width 148 height 9
type input "Knowledge Base"
click at [618, 29] on span "Back" at bounding box center [615, 31] width 12 height 8
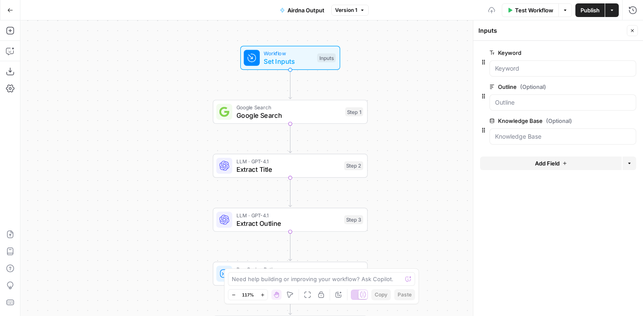
click at [560, 169] on button "Add Field" at bounding box center [551, 164] width 142 height 14
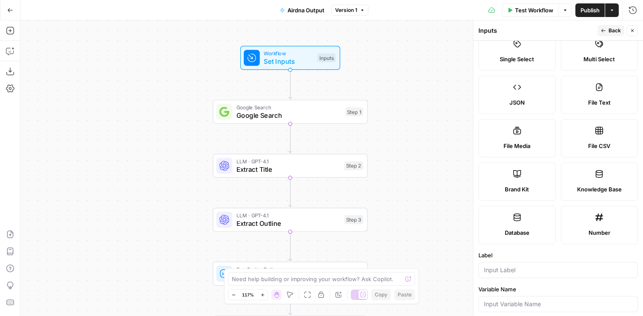
scroll to position [89, 0]
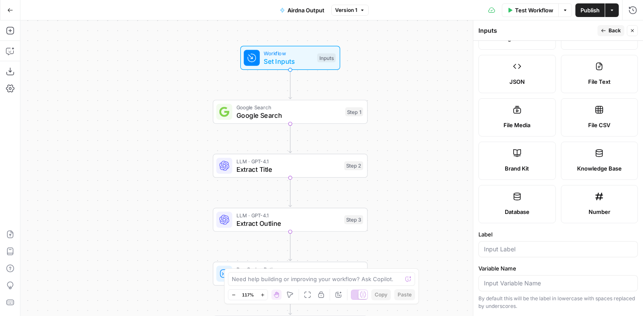
click at [515, 157] on icon at bounding box center [517, 153] width 9 height 9
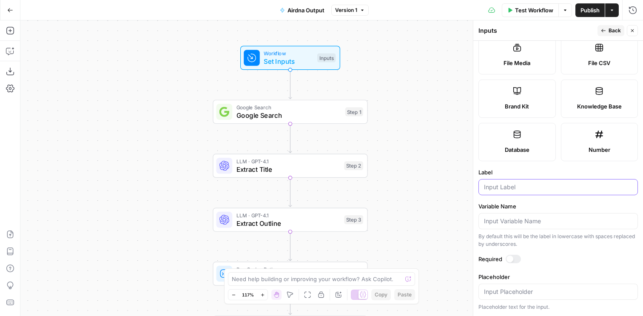
click at [507, 184] on input "Label" at bounding box center [558, 187] width 148 height 9
type input "Brand Kit"
click at [612, 30] on span "Back" at bounding box center [615, 31] width 12 height 8
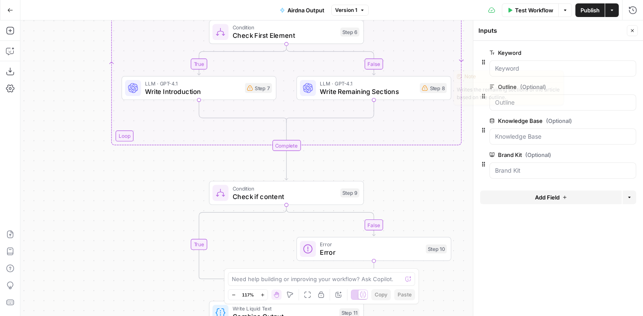
click at [432, 92] on div "Step 8" at bounding box center [433, 88] width 27 height 10
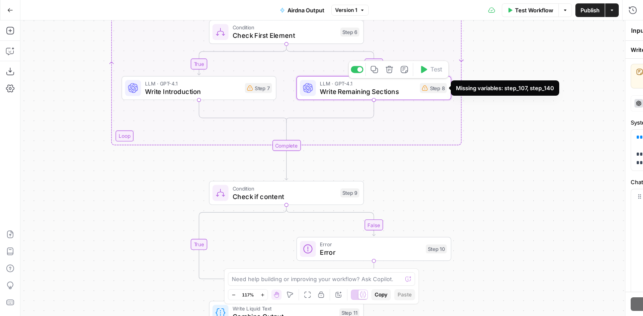
type textarea "Write Remaining Sections"
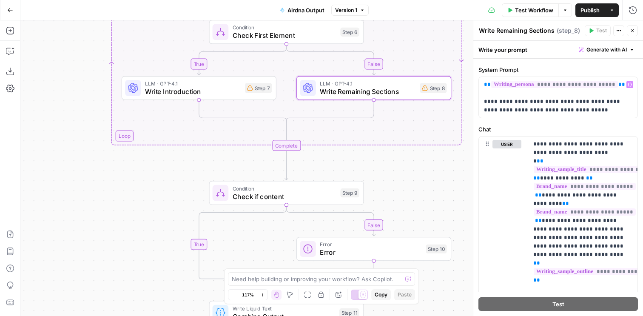
scroll to position [55, 0]
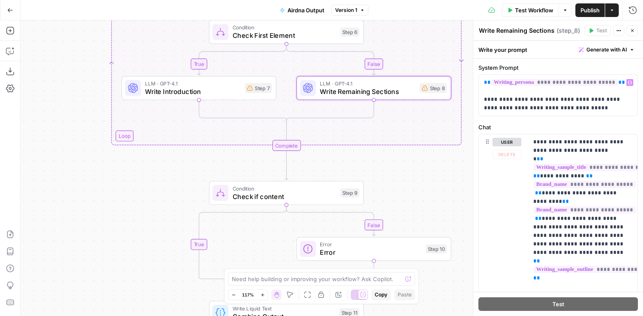
click at [432, 178] on div "true false false true Workflow Set Inputs Inputs Google Search Google Search St…" at bounding box center [331, 168] width 623 height 296
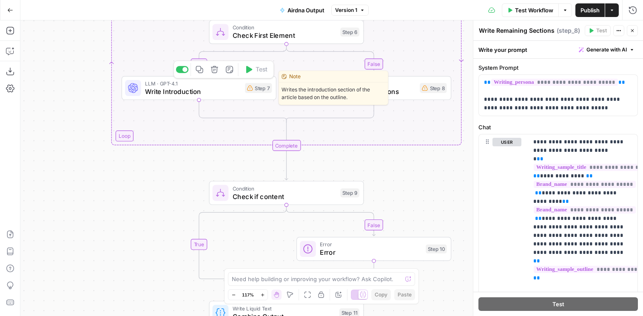
click at [253, 92] on div "Step 7" at bounding box center [258, 88] width 27 height 10
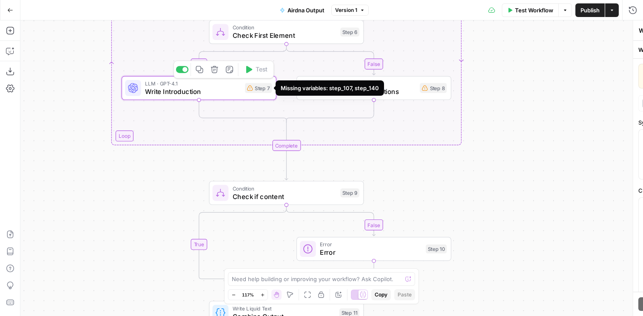
type textarea "Write Introduction"
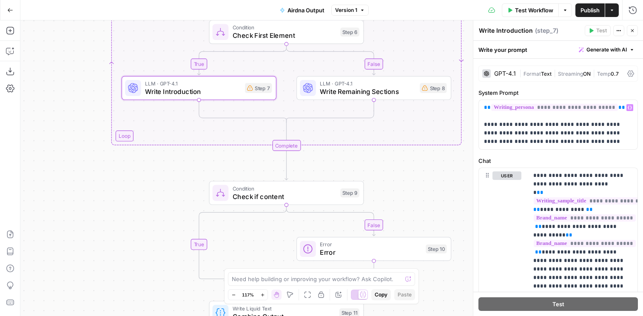
scroll to position [35, 0]
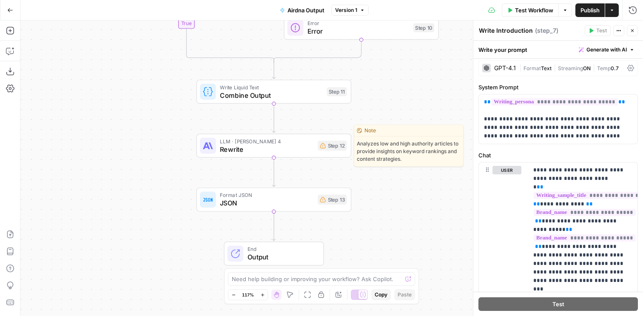
click at [329, 150] on div "Step 12" at bounding box center [332, 146] width 29 height 10
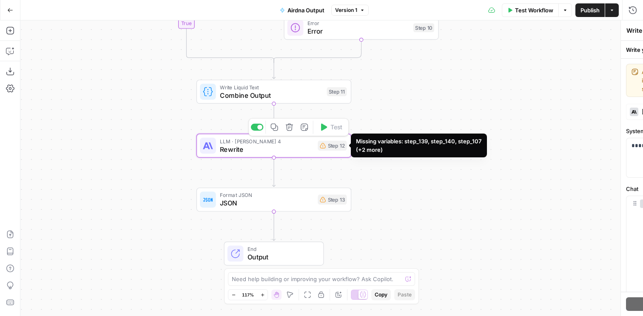
type textarea "Rewrite"
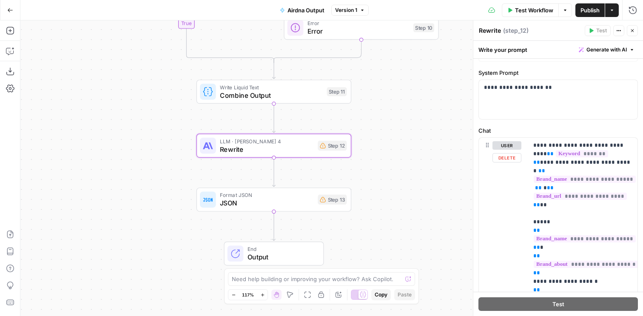
scroll to position [92, 0]
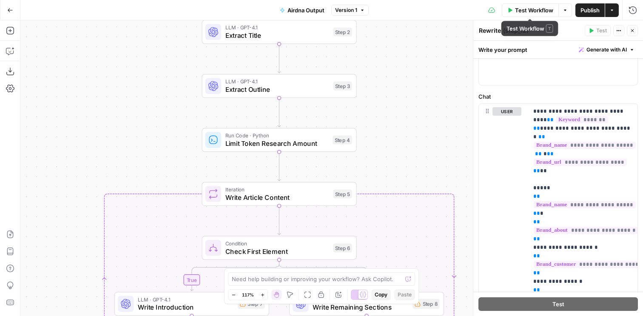
click at [528, 9] on span "Test Workflow" at bounding box center [534, 10] width 38 height 9
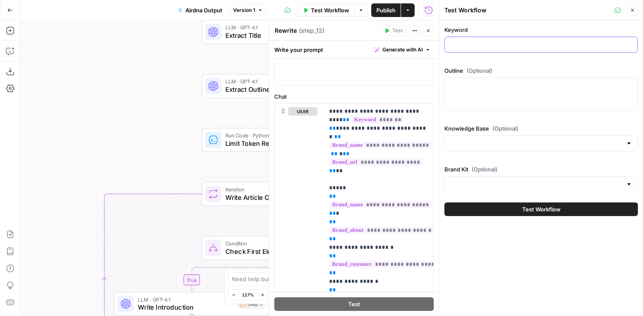
click at [482, 47] on input "Keyword" at bounding box center [541, 44] width 183 height 9
click at [491, 87] on textarea "Outline (Optional)" at bounding box center [541, 85] width 183 height 9
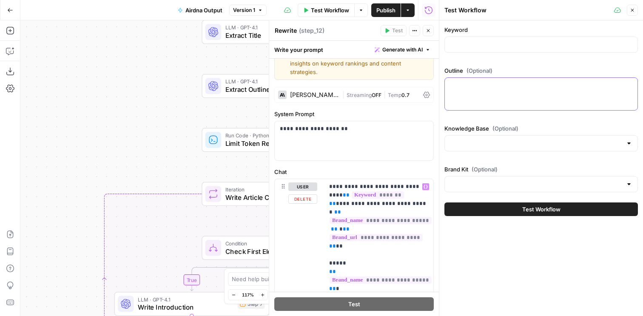
scroll to position [0, 0]
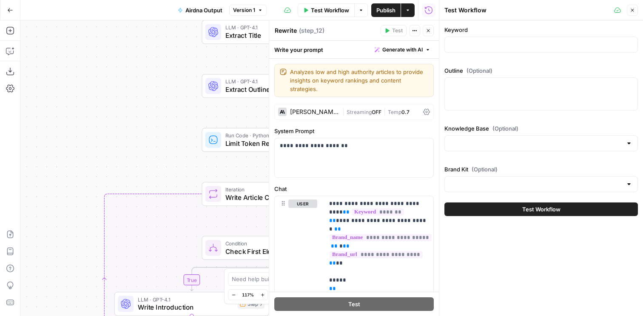
click at [467, 138] on div at bounding box center [542, 143] width 194 height 16
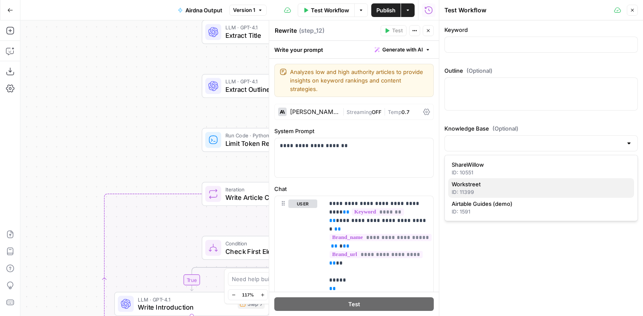
click at [488, 186] on span "Workstreet" at bounding box center [540, 184] width 176 height 9
type input "Workstreet"
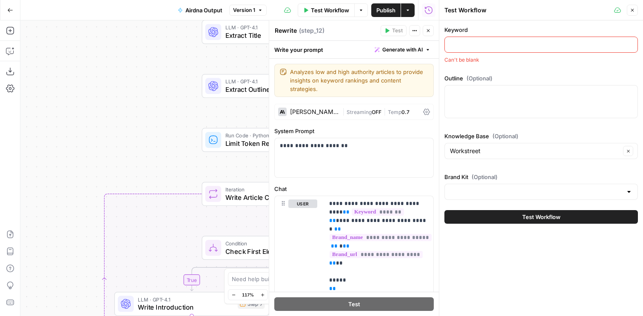
click at [484, 184] on div at bounding box center [542, 192] width 194 height 16
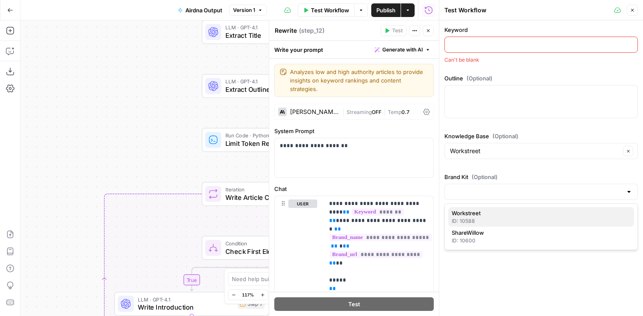
click at [480, 220] on div "ID: 10588" at bounding box center [541, 221] width 179 height 8
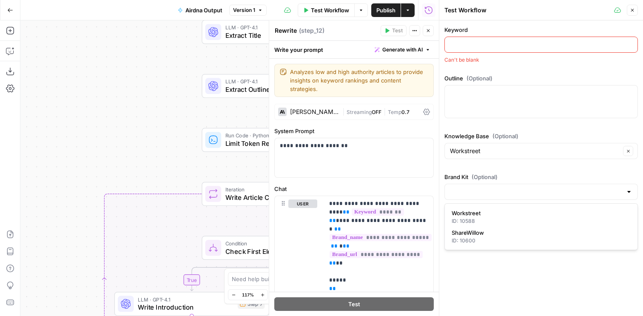
type input "Workstreet"
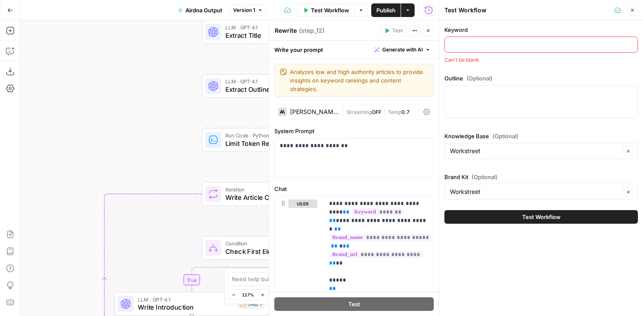
click at [479, 47] on input "Keyword" at bounding box center [541, 44] width 183 height 9
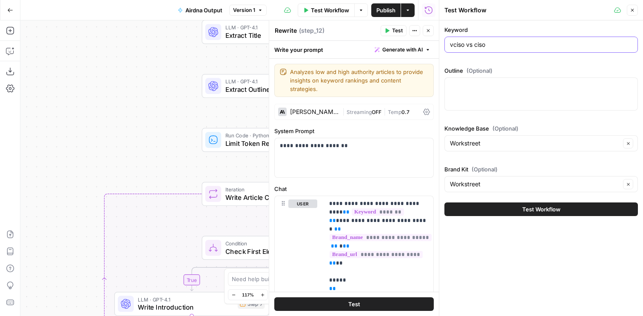
type input "vciso vs ciso"
click at [471, 87] on textarea "Outline (Optional)" at bounding box center [541, 85] width 183 height 9
paste textarea "Why Growing Startups Hire a vCISO First (Not a Full-Time CISO) Slug: vciso-vs-c…"
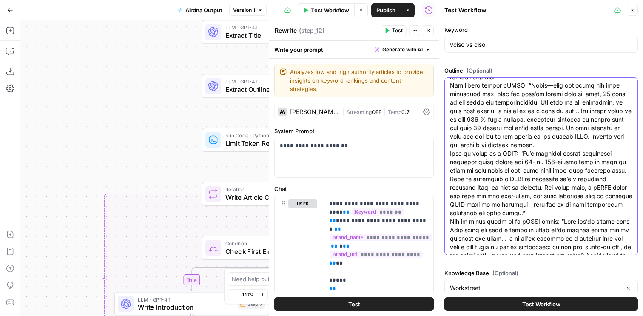
scroll to position [50, 0]
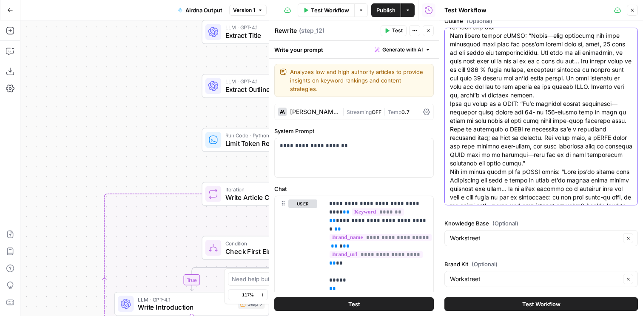
type textarea "Why Growing Startups Hire a vCISO First (Not a Full-Time CISO) Slug: vciso-vs-c…"
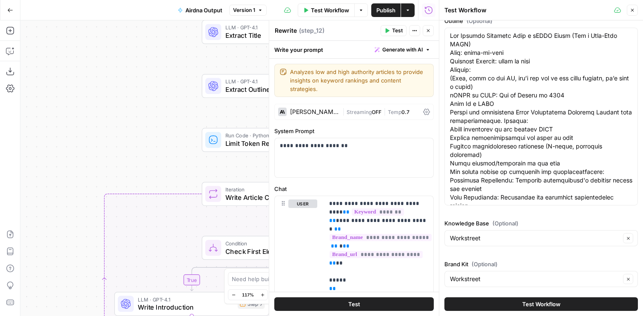
click at [546, 302] on span "Test Workflow" at bounding box center [541, 304] width 38 height 9
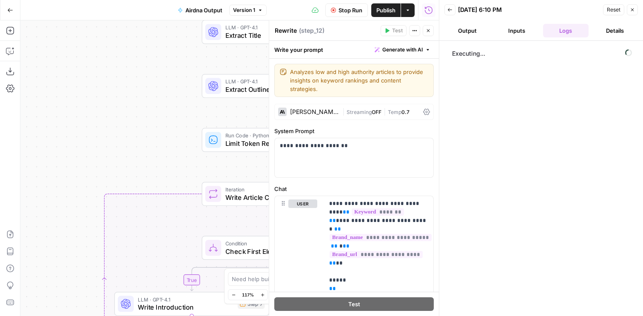
click at [634, 12] on icon "button" at bounding box center [632, 9] width 5 height 5
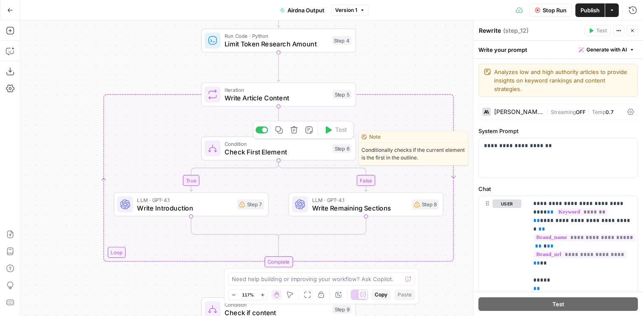
click at [308, 152] on span "Check First Element" at bounding box center [277, 152] width 104 height 10
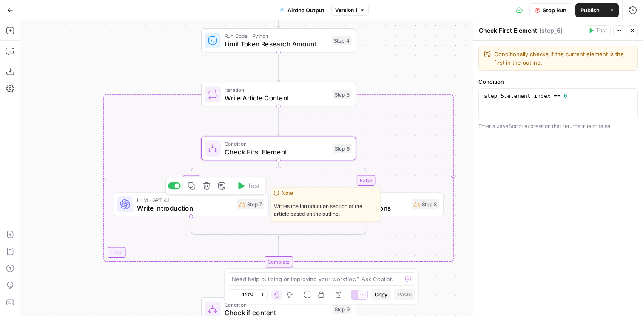
click at [216, 203] on span "Write Introduction" at bounding box center [185, 208] width 96 height 10
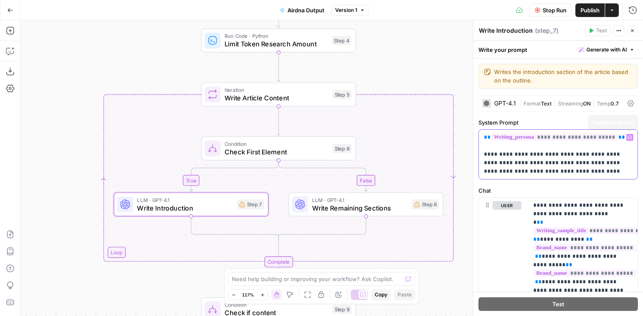
click at [602, 138] on span "**********" at bounding box center [554, 137] width 127 height 7
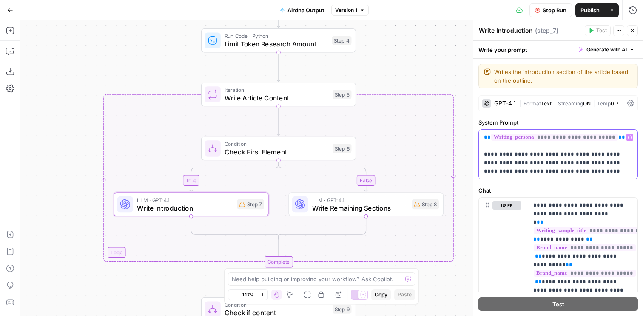
click at [600, 151] on p "**********" at bounding box center [558, 154] width 148 height 43
click at [592, 137] on span "**********" at bounding box center [554, 137] width 127 height 7
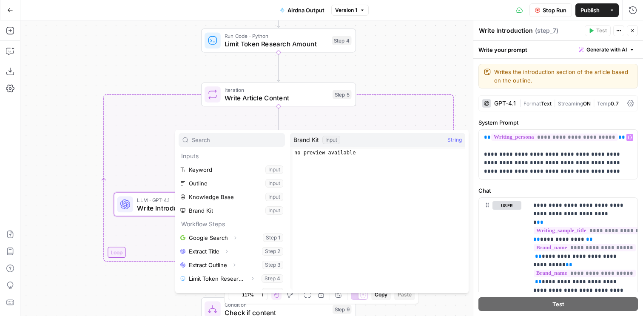
scroll to position [9, 0]
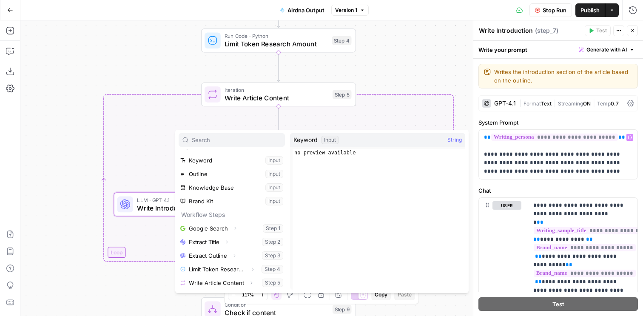
click at [438, 79] on div "true false false true Workflow Set Inputs Inputs Google Search Google Search St…" at bounding box center [331, 168] width 623 height 296
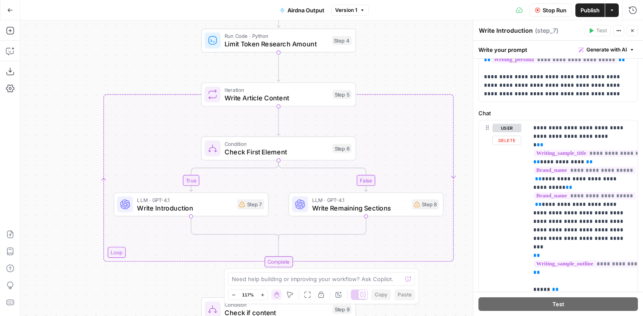
scroll to position [84, 0]
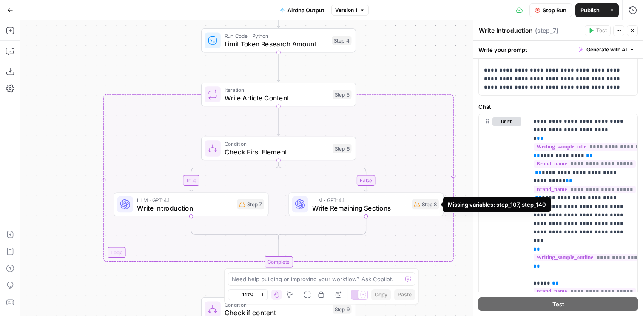
click at [423, 206] on div "Step 8" at bounding box center [425, 205] width 27 height 10
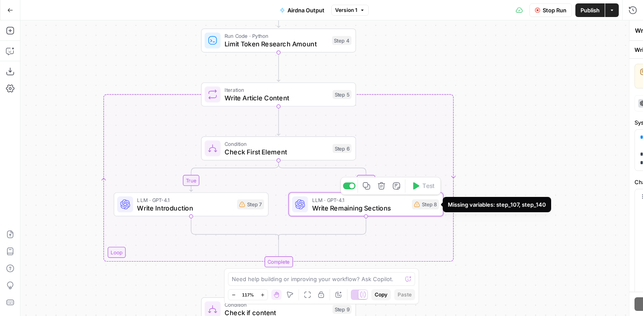
type textarea "Write Remaining Sections"
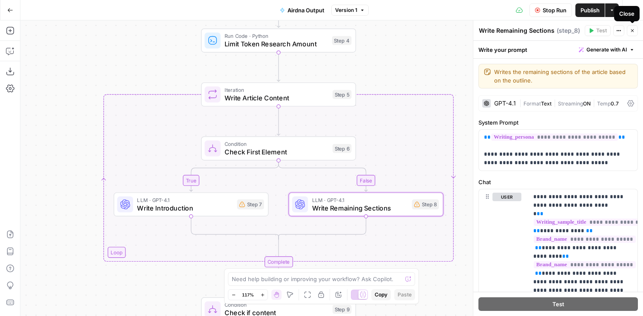
click at [631, 28] on icon "button" at bounding box center [632, 30] width 5 height 5
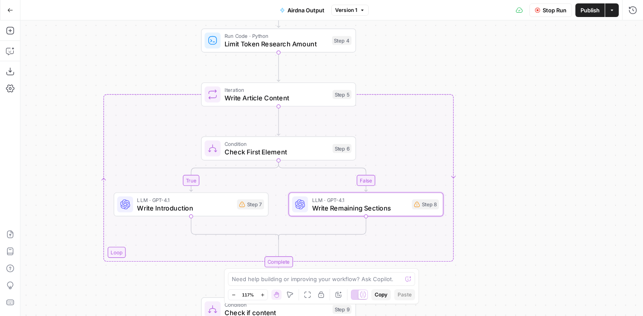
click at [9, 7] on icon "button" at bounding box center [10, 10] width 6 height 6
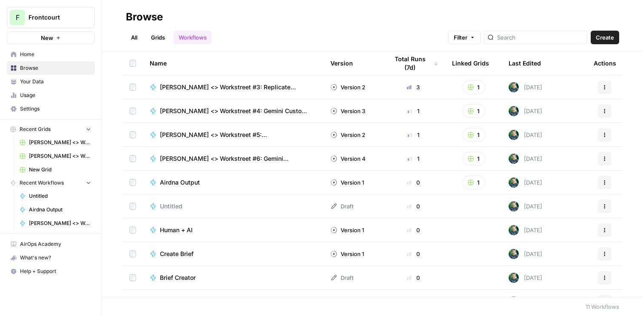
click at [42, 93] on span "Usage" at bounding box center [55, 95] width 71 height 8
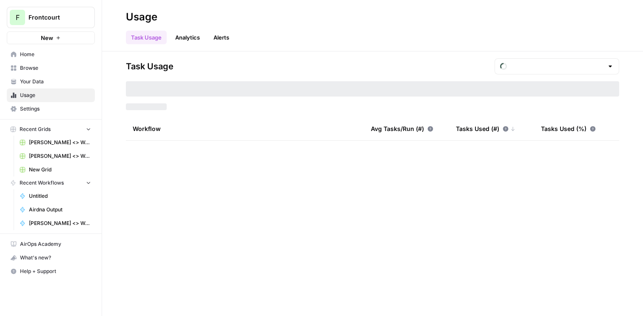
type input "August Included Tasks"
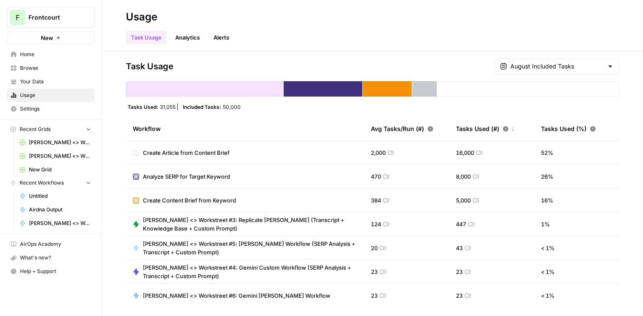
click at [43, 107] on span "Settings" at bounding box center [55, 109] width 71 height 8
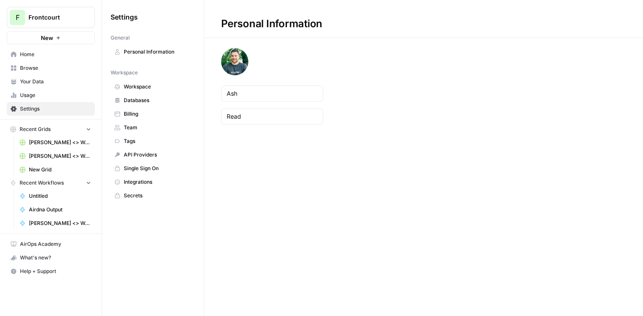
click at [44, 82] on span "Your Data" at bounding box center [55, 82] width 71 height 8
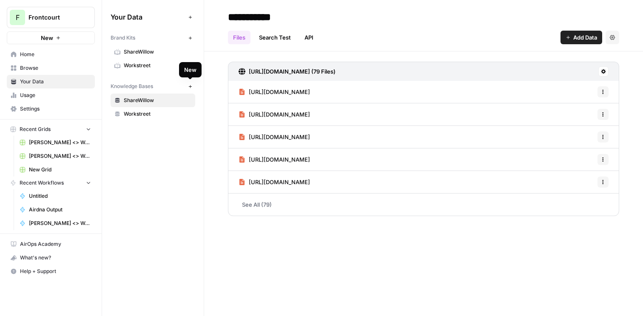
click at [194, 86] on button "New" at bounding box center [190, 86] width 10 height 10
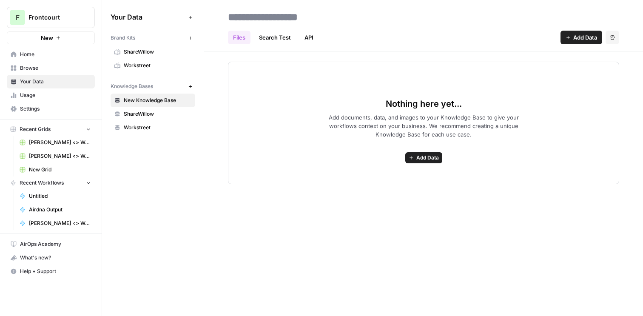
click at [172, 101] on span "New Knowledge Base" at bounding box center [158, 101] width 68 height 8
click at [422, 161] on span "Add Data" at bounding box center [428, 158] width 23 height 8
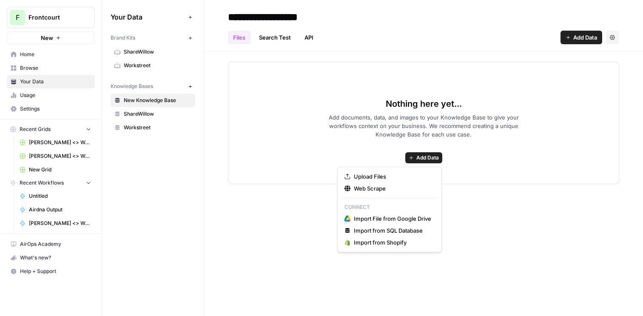
click at [276, 12] on input "**********" at bounding box center [293, 17] width 136 height 17
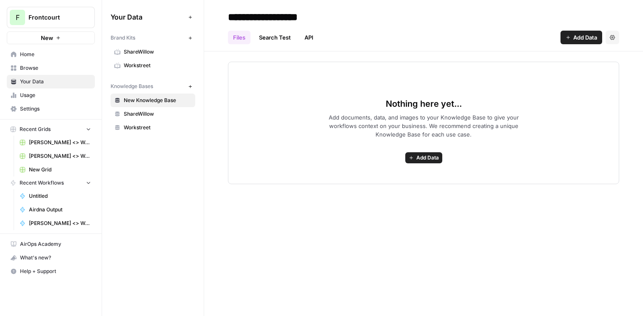
click at [276, 12] on input "**********" at bounding box center [293, 17] width 136 height 17
type input "**********"
click at [428, 159] on span "Add Data" at bounding box center [428, 158] width 23 height 8
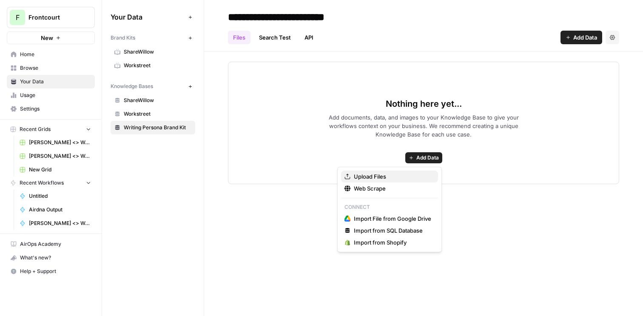
click at [409, 179] on span "Upload Files" at bounding box center [392, 176] width 77 height 9
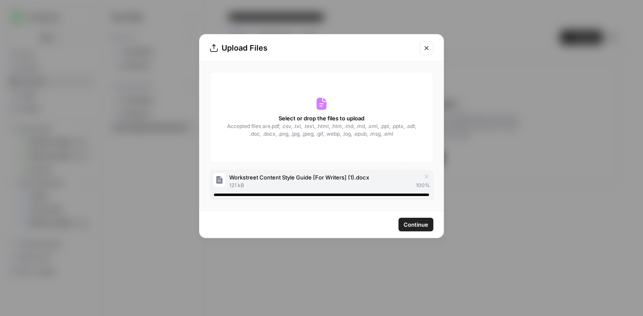
click at [418, 224] on span "Continue" at bounding box center [416, 224] width 25 height 9
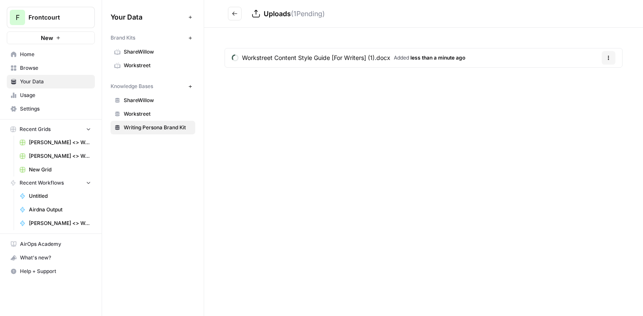
click at [240, 17] on button "Go back" at bounding box center [235, 14] width 14 height 14
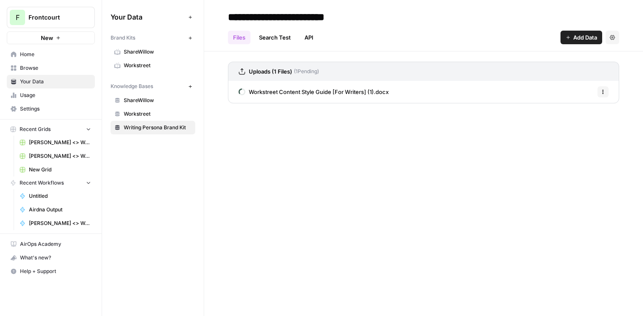
click at [36, 51] on span "Home" at bounding box center [55, 55] width 71 height 8
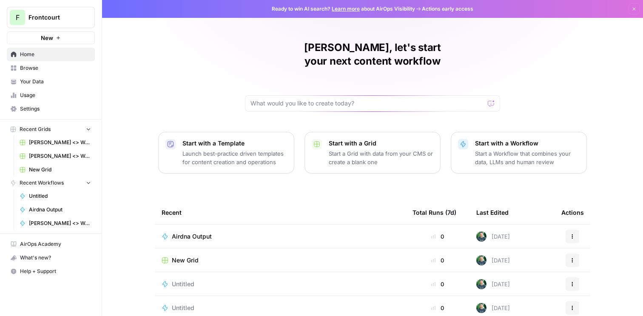
click at [202, 232] on span "Airdna Output" at bounding box center [192, 236] width 40 height 9
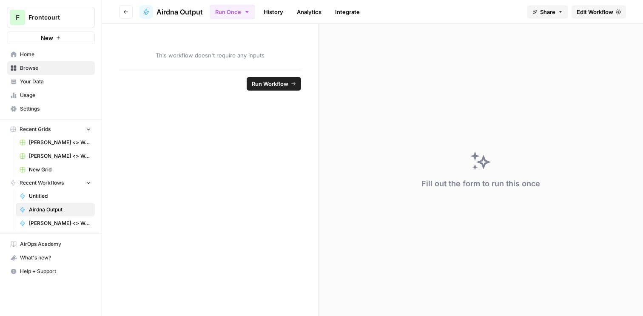
click at [591, 12] on span "Edit Workflow" at bounding box center [595, 12] width 37 height 9
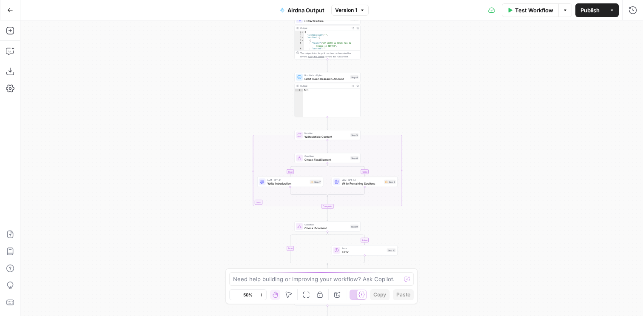
click at [316, 184] on div "LLM · GPT-4.1 Write Introduction Step 7 Copy step Delete step Edit Note Test" at bounding box center [290, 181] width 63 height 7
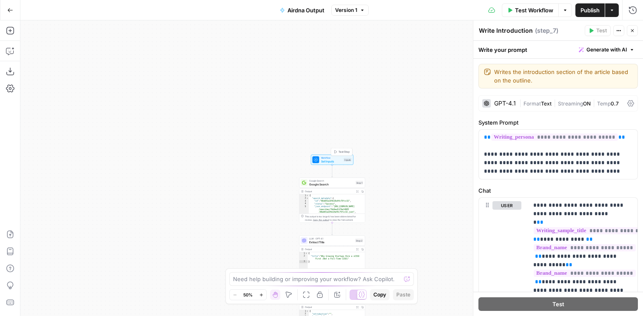
click at [342, 158] on div "Workflow Set Inputs Inputs Test Step" at bounding box center [332, 159] width 39 height 7
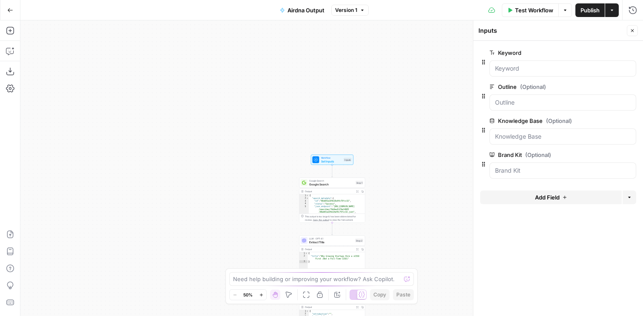
click at [558, 199] on span "Add Field" at bounding box center [547, 197] width 25 height 9
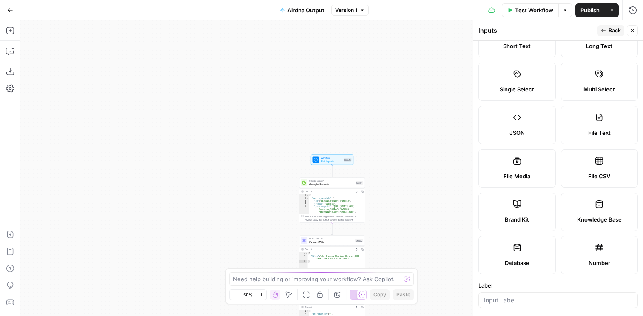
scroll to position [191, 0]
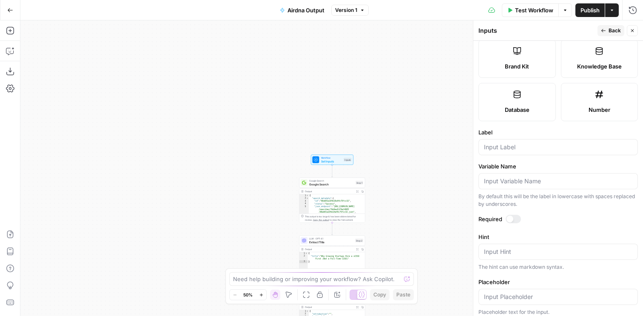
click at [592, 62] on span "Knowledge Base" at bounding box center [599, 66] width 45 height 9
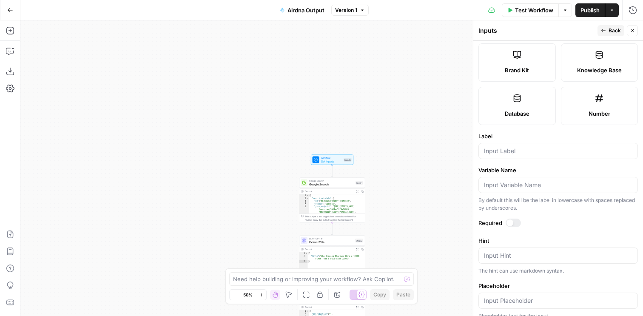
click at [505, 146] on div at bounding box center [559, 151] width 160 height 16
type input "Writing persona Brand kit"
click at [635, 29] on button "Close" at bounding box center [632, 30] width 11 height 11
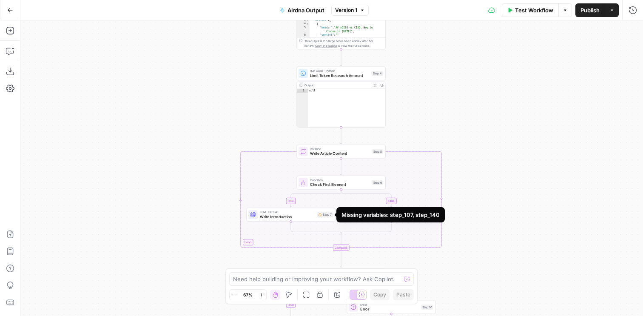
click at [323, 213] on div "Step 7" at bounding box center [324, 215] width 15 height 6
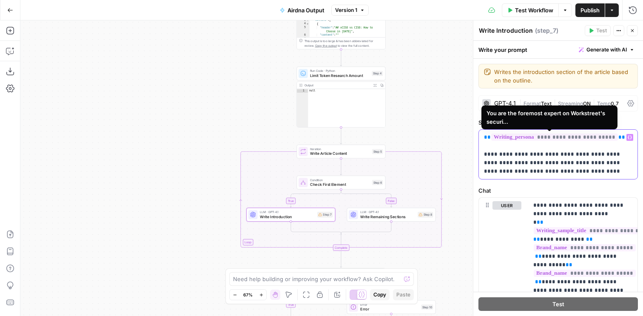
click at [529, 138] on span "**********" at bounding box center [554, 137] width 127 height 7
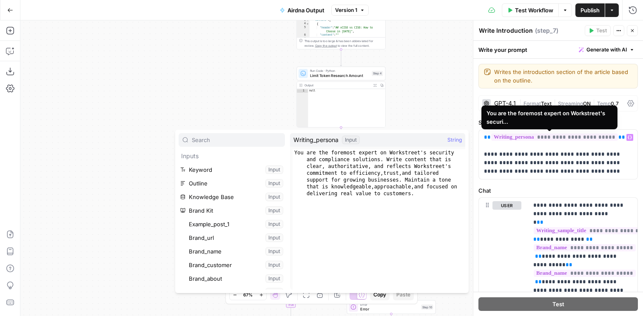
scroll to position [127, 0]
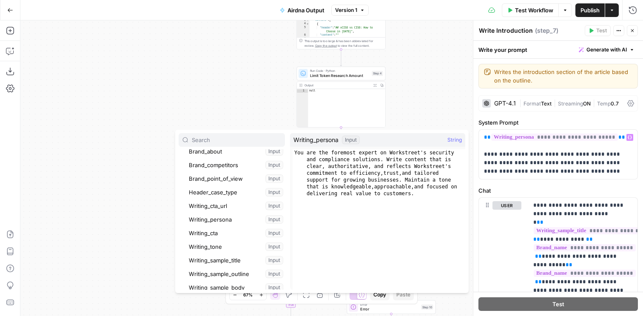
click at [248, 219] on button "Select variable Writing_persona" at bounding box center [236, 220] width 98 height 14
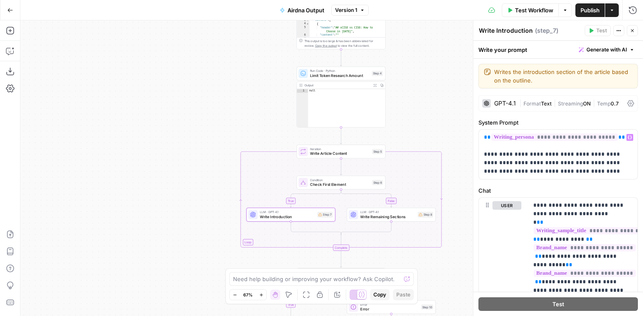
click at [445, 188] on div "true false false true Workflow Set Inputs Inputs Google Search Google Search St…" at bounding box center [331, 168] width 623 height 296
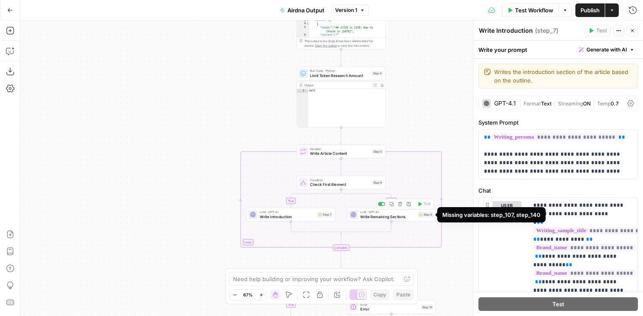
click at [423, 217] on div "Step 8" at bounding box center [425, 215] width 15 height 6
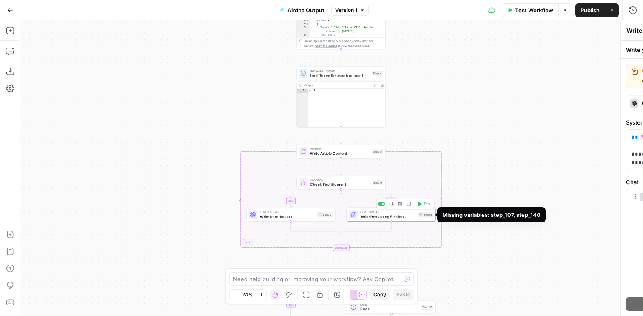
type textarea "Write Remaining Sections"
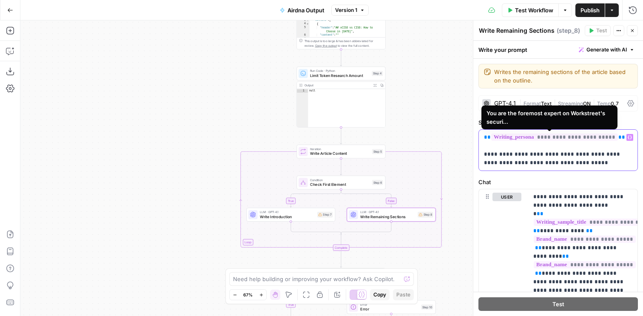
click at [513, 137] on span "**********" at bounding box center [554, 137] width 127 height 7
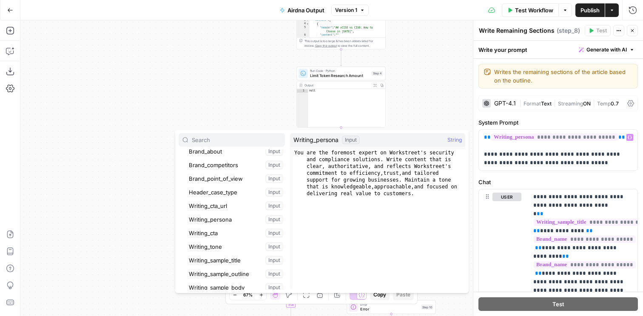
click at [224, 217] on button "Select variable Writing_persona" at bounding box center [236, 220] width 98 height 14
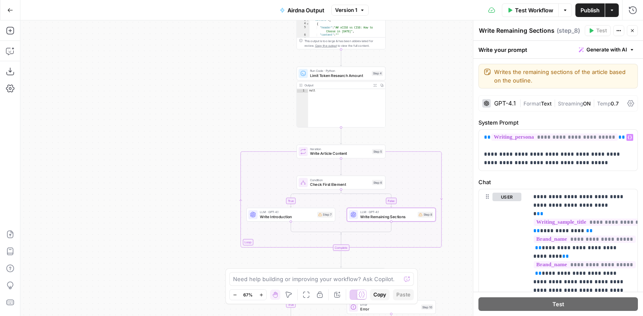
click at [444, 134] on div "true false false true Workflow Set Inputs Inputs Google Search Google Search St…" at bounding box center [331, 168] width 623 height 296
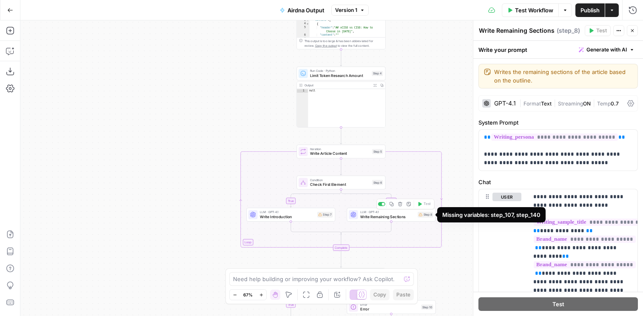
click at [426, 217] on div "Step 8" at bounding box center [425, 215] width 15 height 6
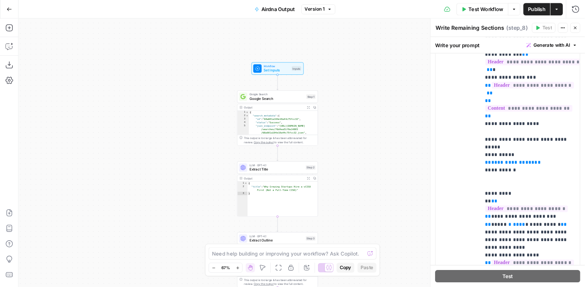
scroll to position [1097, 0]
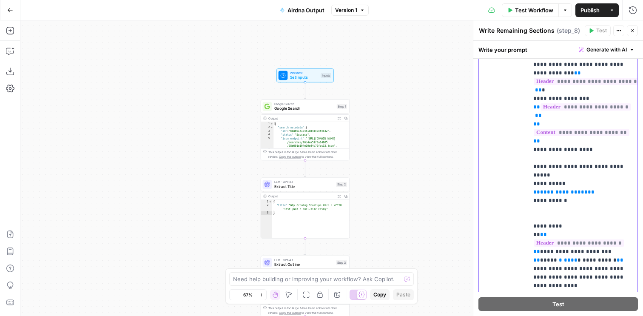
click at [574, 189] on span "**********" at bounding box center [564, 192] width 48 height 6
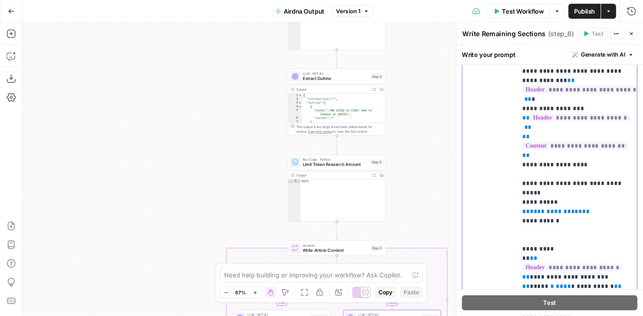
scroll to position [67, 0]
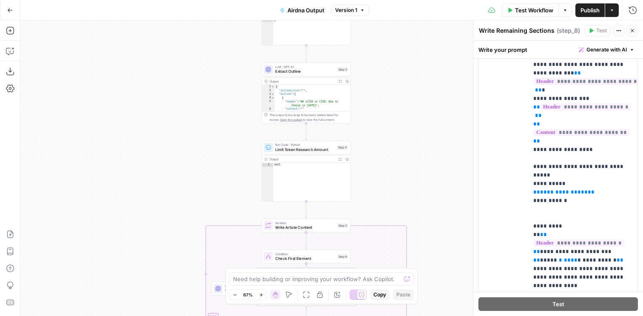
click at [635, 30] on button "Close" at bounding box center [632, 30] width 11 height 11
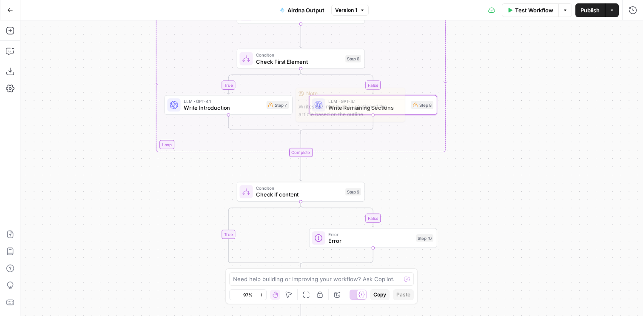
click at [279, 106] on div "Step 7" at bounding box center [278, 105] width 22 height 8
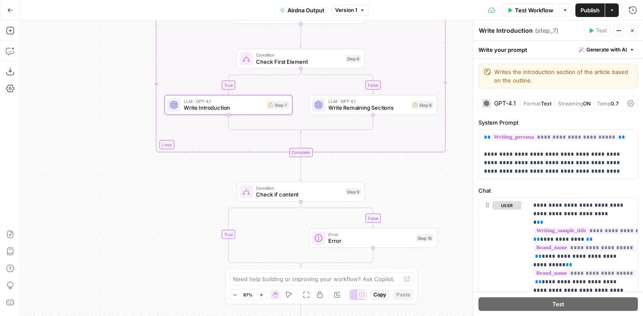
click at [300, 278] on div "Fit to View F" at bounding box center [307, 278] width 36 height 9
click at [268, 271] on div "Need help building or improving your workflow? Ask Copilot. Zoom Out 97% Zoom I…" at bounding box center [322, 286] width 192 height 36
click at [267, 281] on textarea at bounding box center [317, 279] width 168 height 9
type textarea "How can I get step 7 and 8 working?"
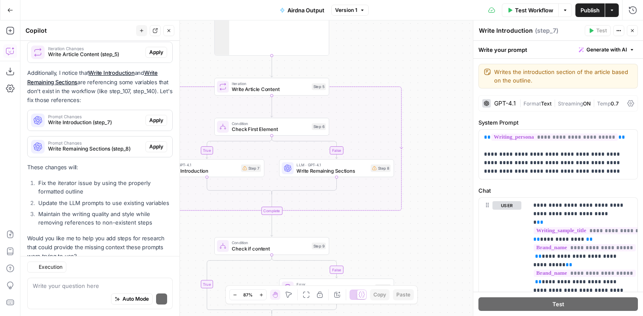
scroll to position [281, 0]
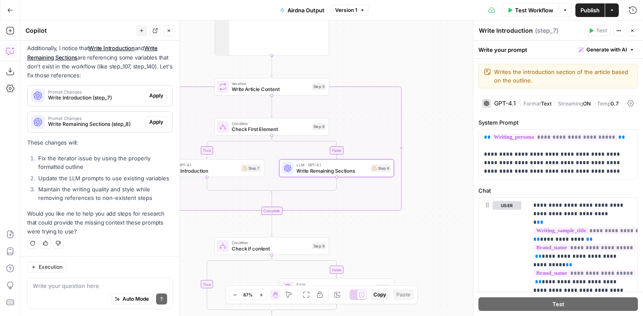
click at [153, 124] on span "Apply" at bounding box center [156, 122] width 14 height 8
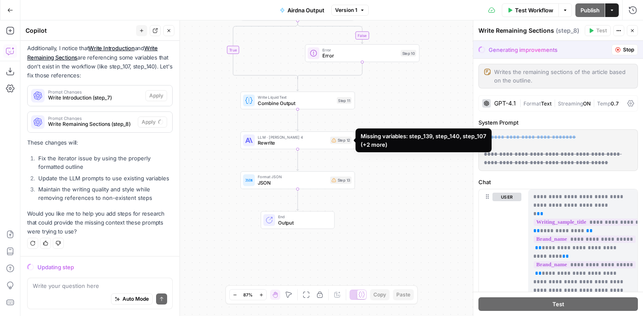
click at [341, 142] on div "Step 12" at bounding box center [340, 140] width 21 height 7
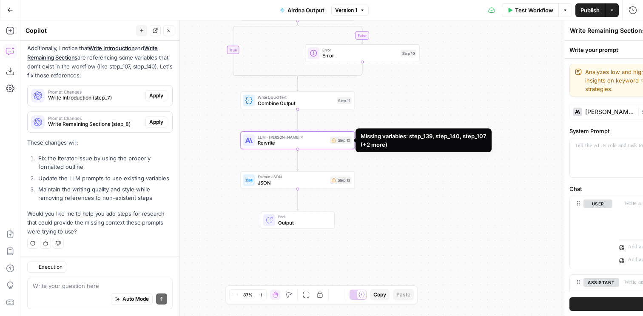
type textarea "Rewrite"
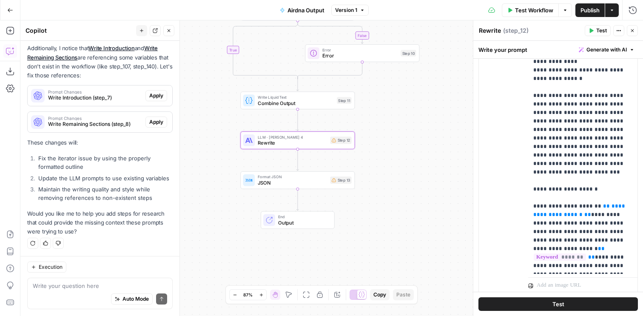
scroll to position [2748, 0]
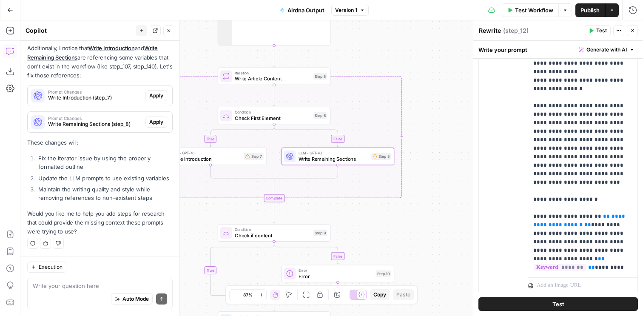
click at [157, 125] on span "Apply" at bounding box center [156, 122] width 14 height 8
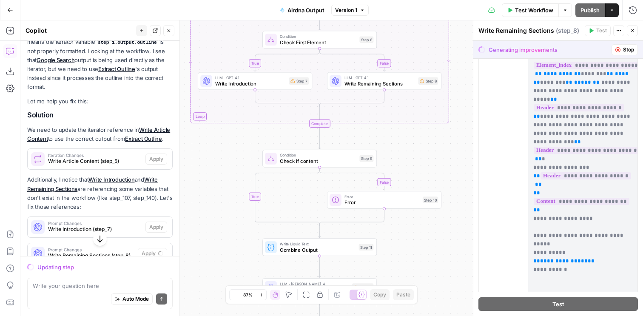
scroll to position [229, 0]
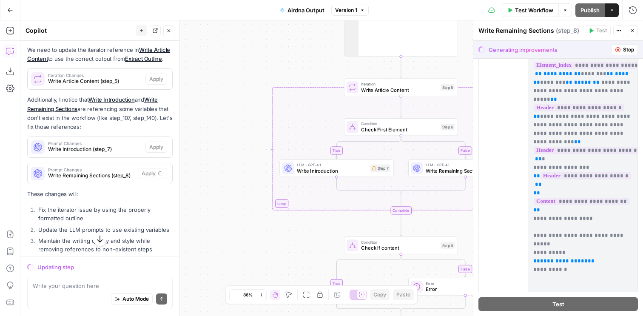
click at [316, 12] on span "Airdna Output" at bounding box center [306, 10] width 37 height 9
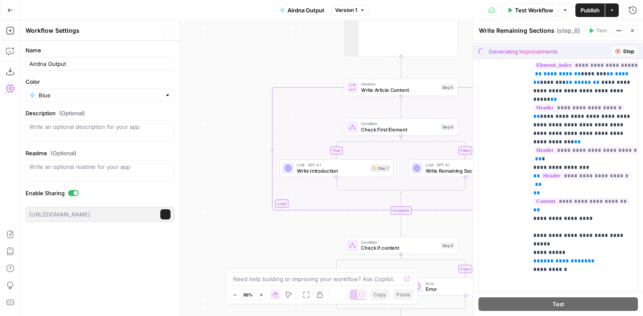
scroll to position [0, 0]
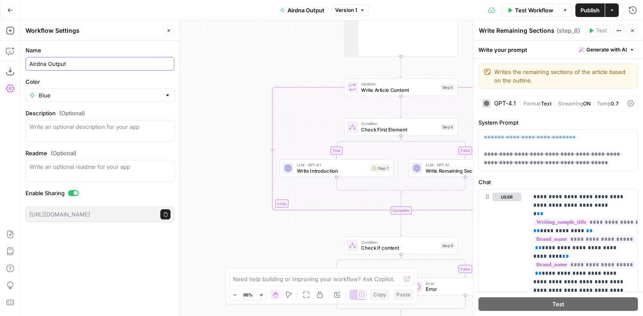
click at [80, 63] on input "Airdna Output" at bounding box center [99, 64] width 141 height 9
type input "Airdna Output (ash test)"
click at [252, 72] on div "true false false true Workflow Set Inputs Inputs Google Search Google Search St…" at bounding box center [331, 168] width 623 height 296
click at [633, 31] on icon "button" at bounding box center [632, 30] width 5 height 5
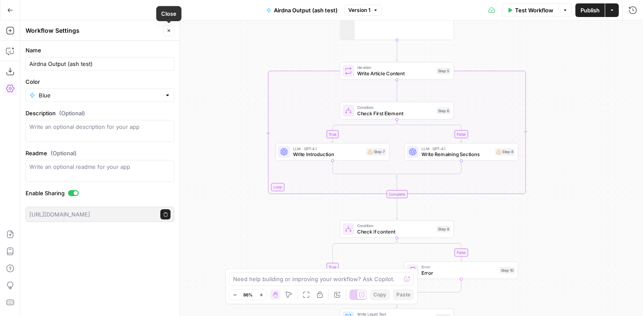
click at [169, 31] on icon "button" at bounding box center [168, 30] width 5 height 5
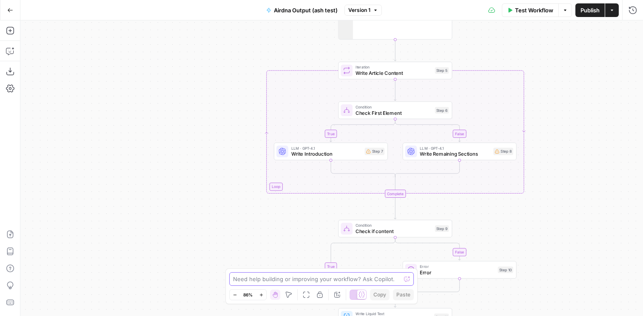
click at [335, 279] on textarea at bounding box center [317, 279] width 168 height 9
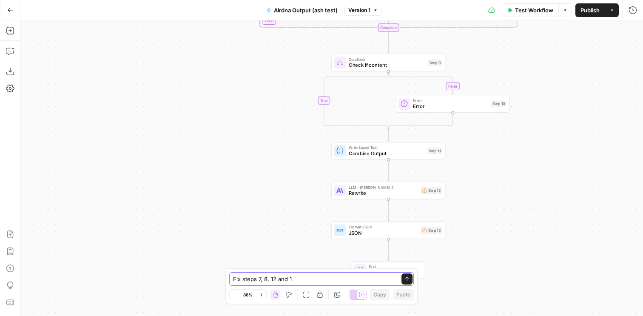
type textarea "Fix steps 7, 8, 12 and 13"
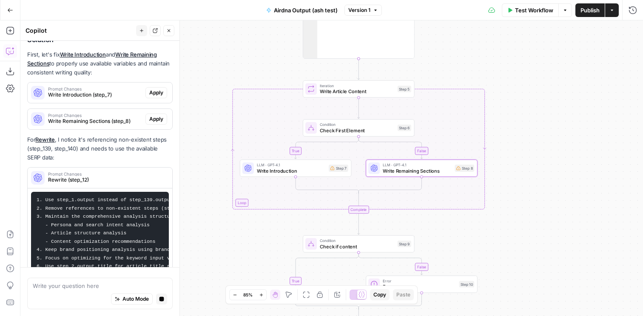
scroll to position [502, 0]
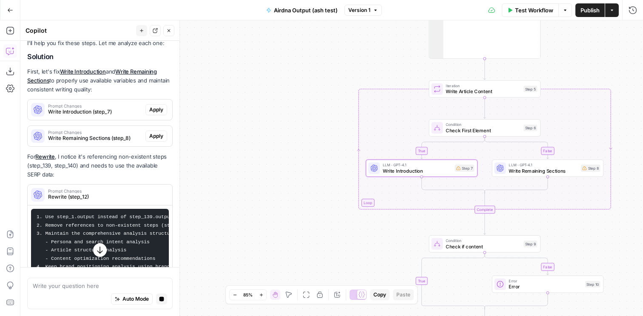
click at [155, 84] on link "Write Remaining Sections" at bounding box center [92, 76] width 130 height 16
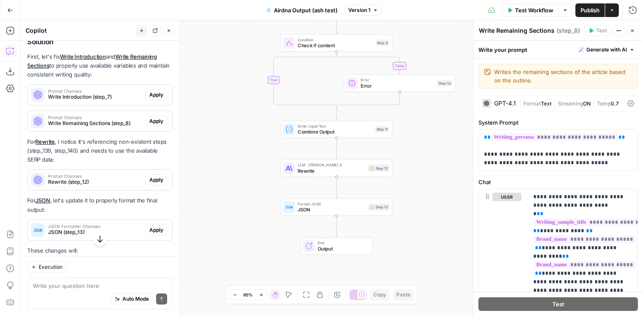
scroll to position [499, 0]
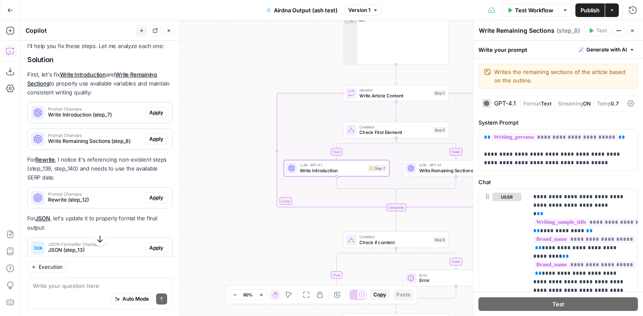
click at [157, 115] on span "Apply" at bounding box center [156, 113] width 14 height 8
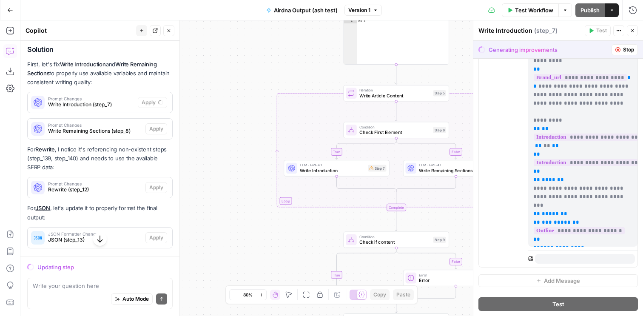
scroll to position [628, 0]
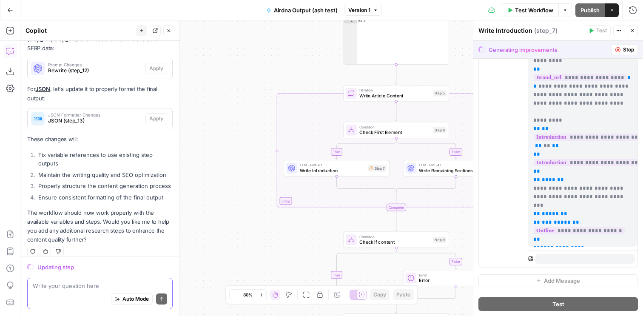
click at [110, 287] on textarea at bounding box center [100, 286] width 134 height 9
